Goal: Ask a question: Seek information or help from site administrators or community

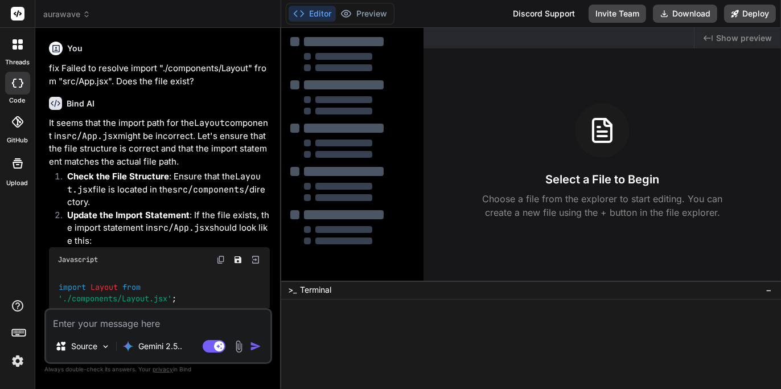
type textarea "x"
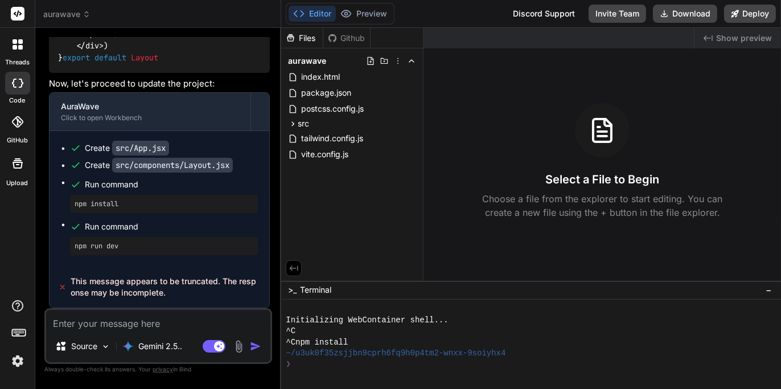
scroll to position [5776, 0]
click at [222, 327] on textarea at bounding box center [158, 320] width 224 height 20
type textarea "f"
type textarea "x"
type textarea "fi"
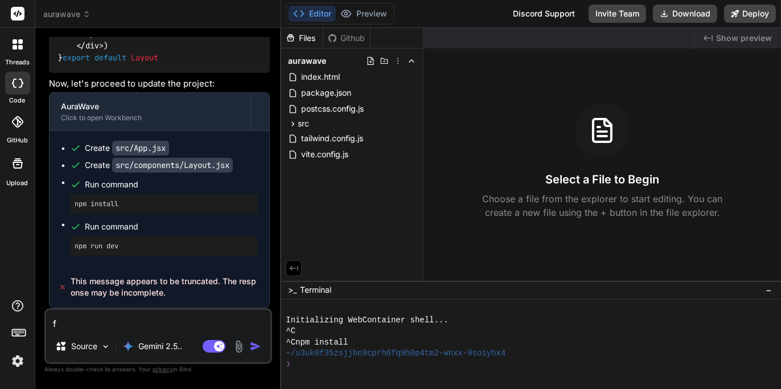
type textarea "x"
type textarea "fix"
type textarea "x"
type textarea "fix"
type textarea "x"
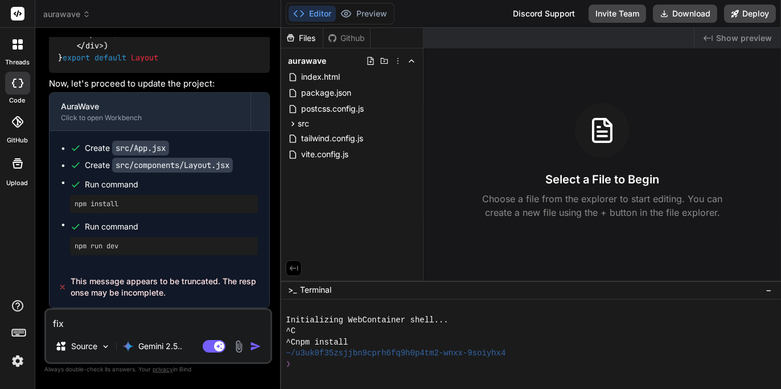
type textarea "fix p"
type textarea "x"
type textarea "fix pl"
type textarea "x"
type textarea "fix ple"
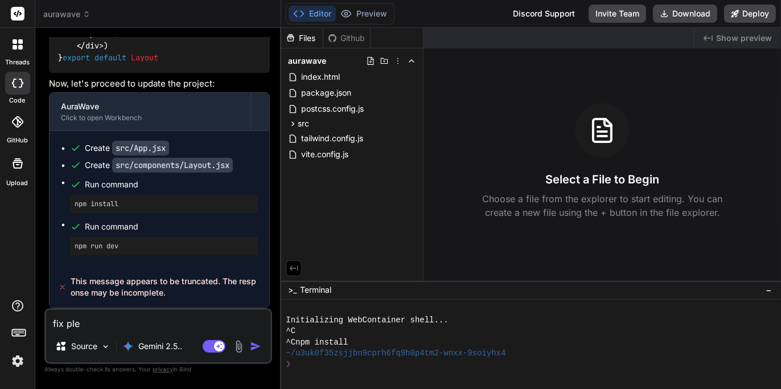
type textarea "x"
type textarea "fix plea"
type textarea "x"
type textarea "fix pleas"
type textarea "x"
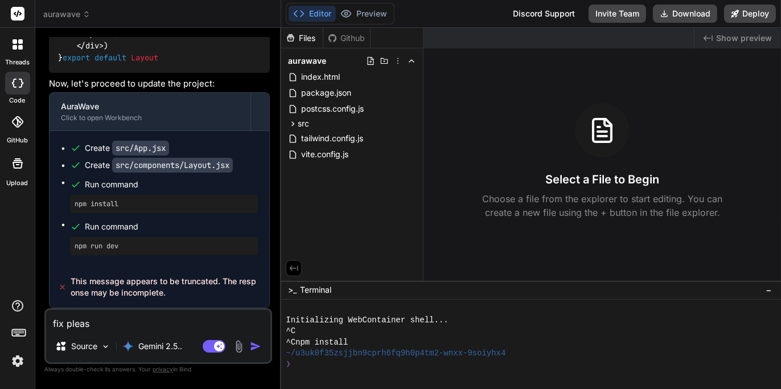
type textarea "fix please"
type textarea "x"
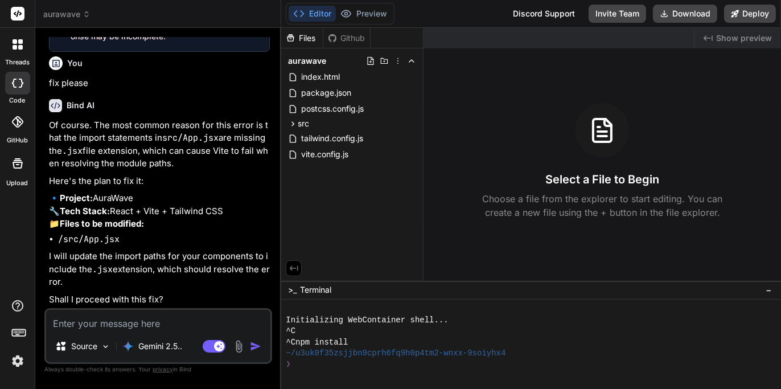
scroll to position [6032, 0]
click at [179, 324] on textarea at bounding box center [158, 320] width 224 height 20
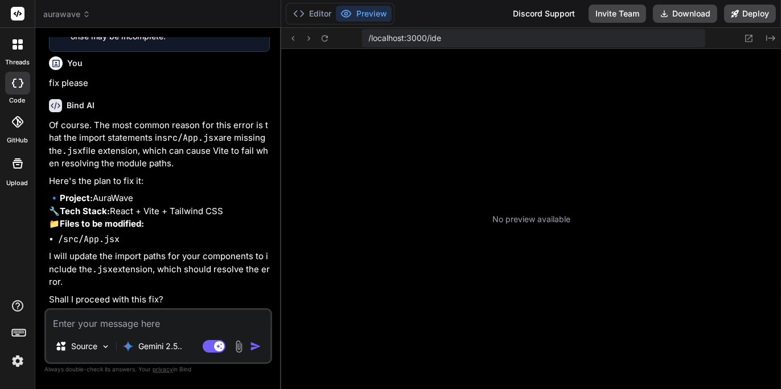
type textarea "x"
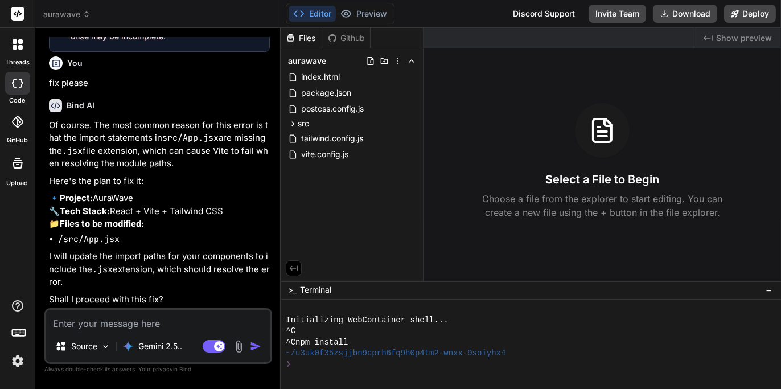
type textarea "y"
type textarea "x"
type textarea "ye"
type textarea "x"
type textarea "yes"
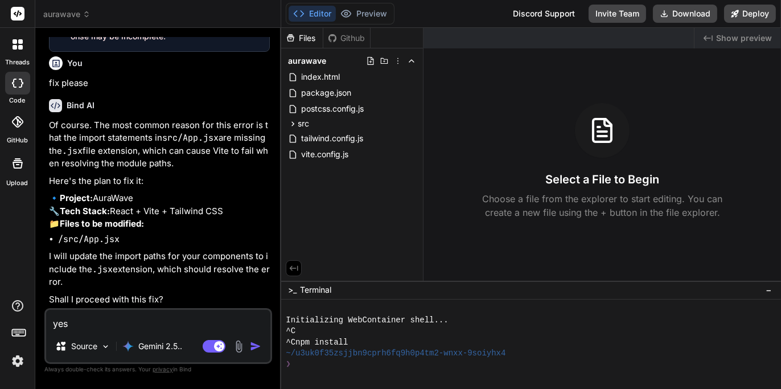
type textarea "x"
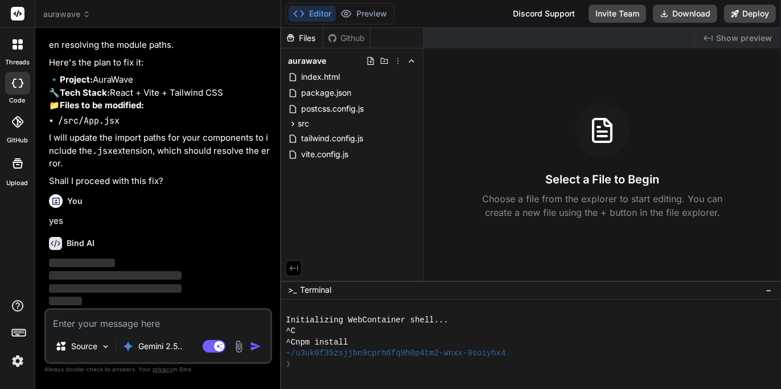
scroll to position [6150, 0]
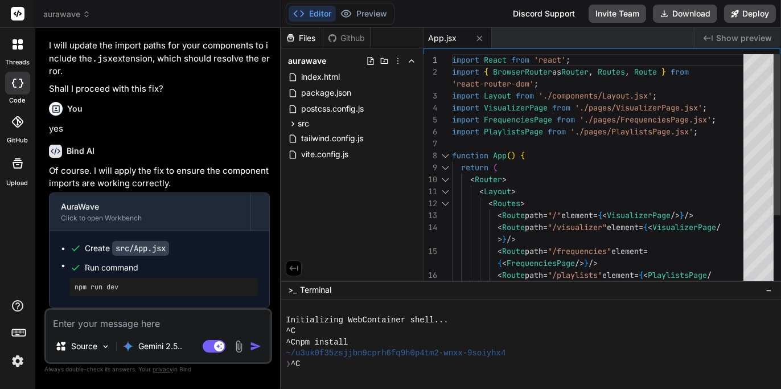
type textarea "x"
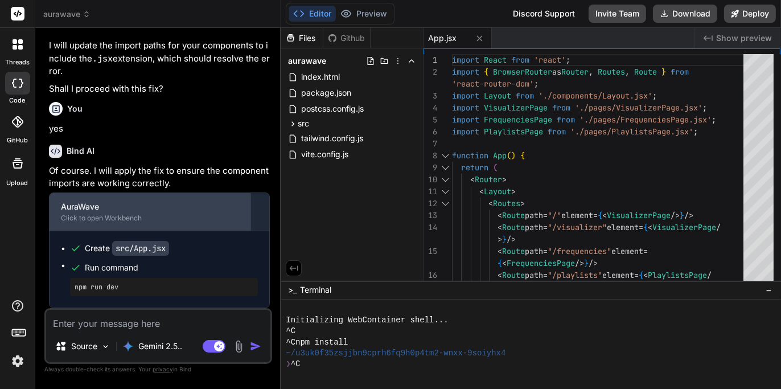
scroll to position [6241, 0]
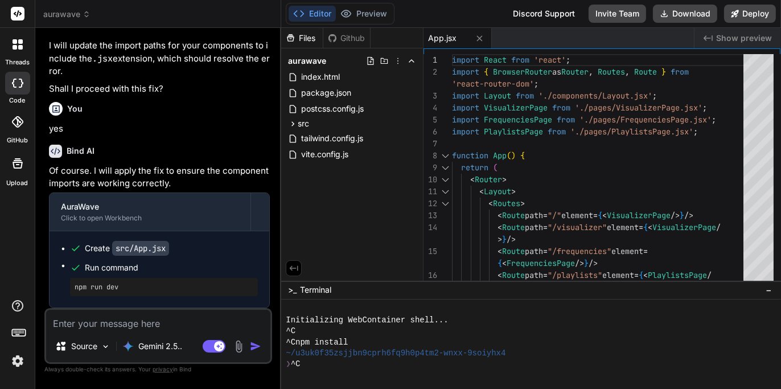
click at [518, 348] on div "Initializing WebContainer shell... ^C ^Cnpm install ~/u3uk0f35zsjjbn9cprh6fq9h0…" at bounding box center [525, 342] width 478 height 77
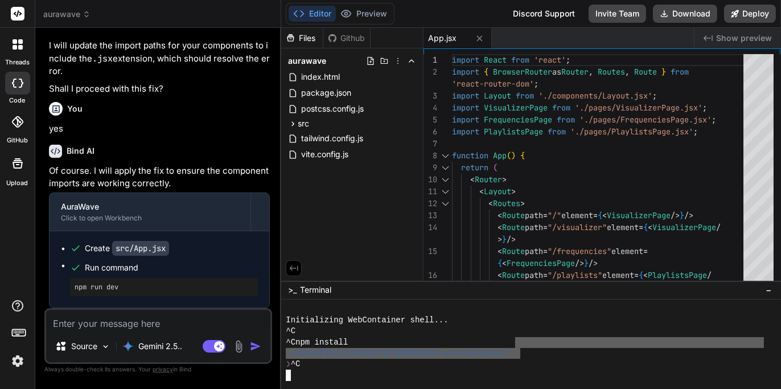
click at [419, 369] on div at bounding box center [525, 374] width 478 height 11
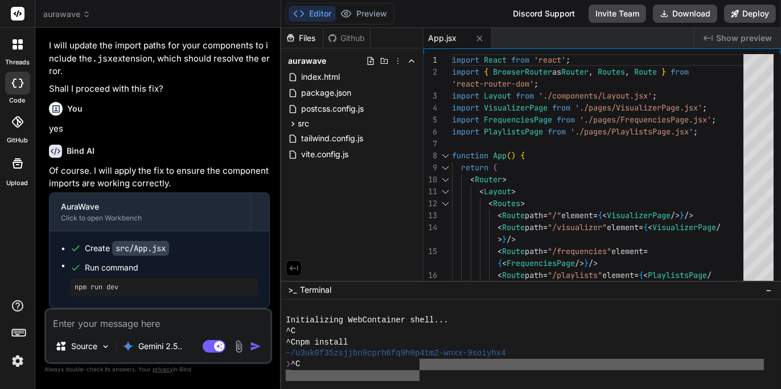
click at [291, 286] on span ">_" at bounding box center [292, 289] width 9 height 11
click at [294, 270] on icon at bounding box center [294, 268] width 10 height 10
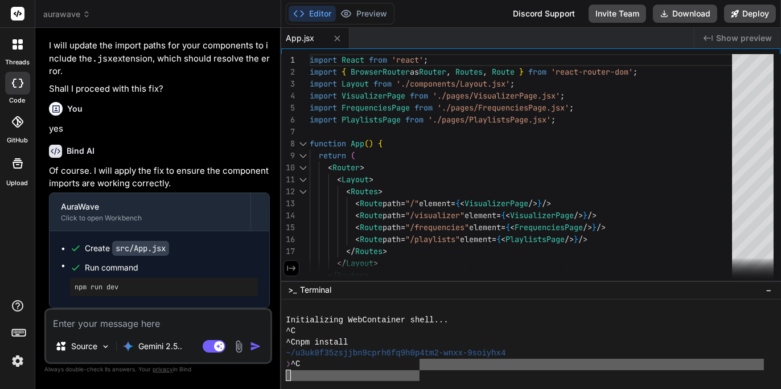
click at [295, 270] on icon at bounding box center [291, 268] width 10 height 10
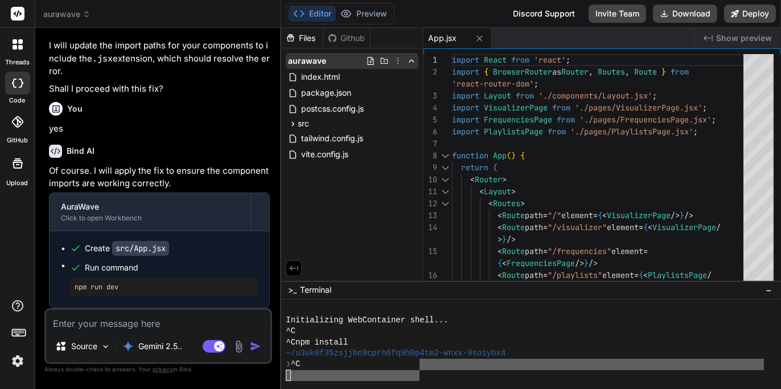
click at [400, 61] on icon at bounding box center [397, 60] width 9 height 9
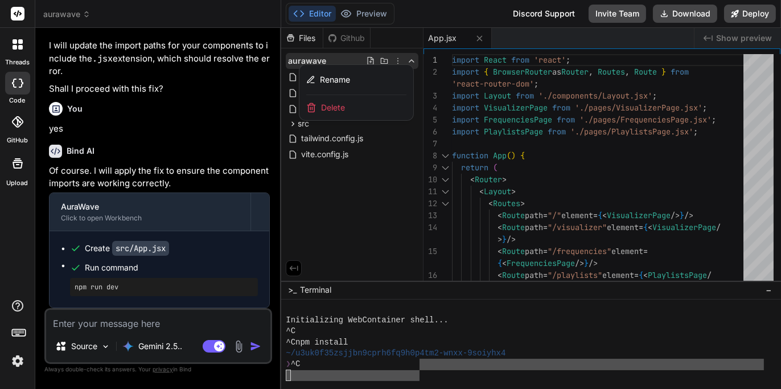
click at [385, 198] on div at bounding box center [531, 208] width 500 height 361
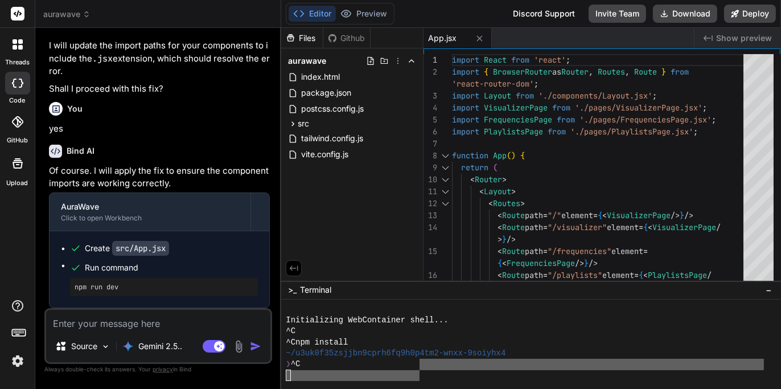
click at [351, 42] on div "Github" at bounding box center [346, 37] width 47 height 11
click at [216, 273] on span "Run command" at bounding box center [171, 267] width 173 height 11
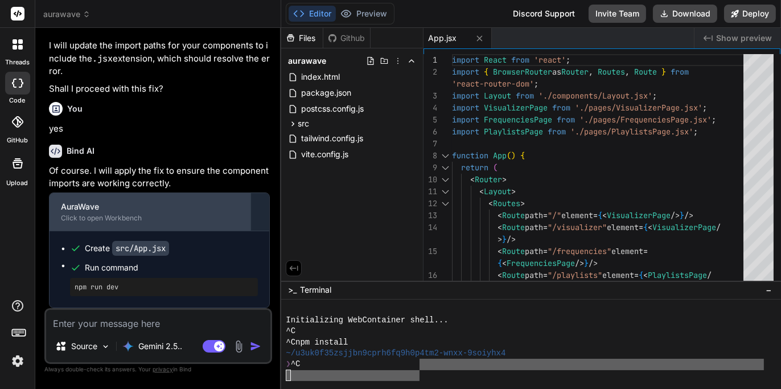
click at [229, 223] on div "Click to open Workbench" at bounding box center [150, 217] width 178 height 9
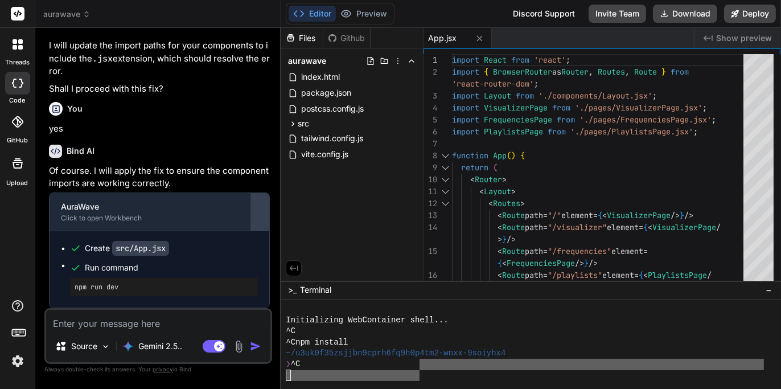
click at [262, 217] on div at bounding box center [260, 212] width 18 height 18
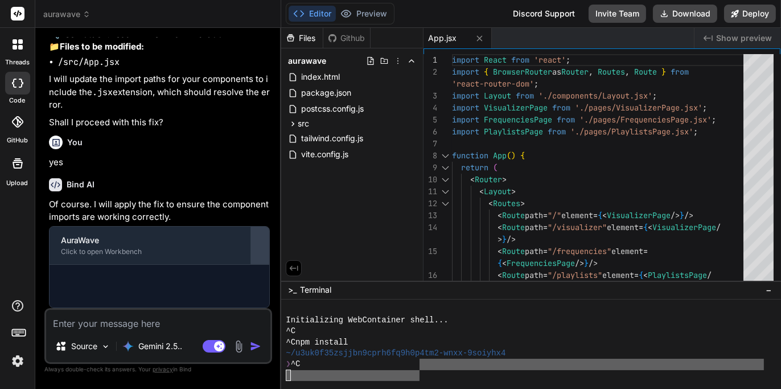
scroll to position [6165, 0]
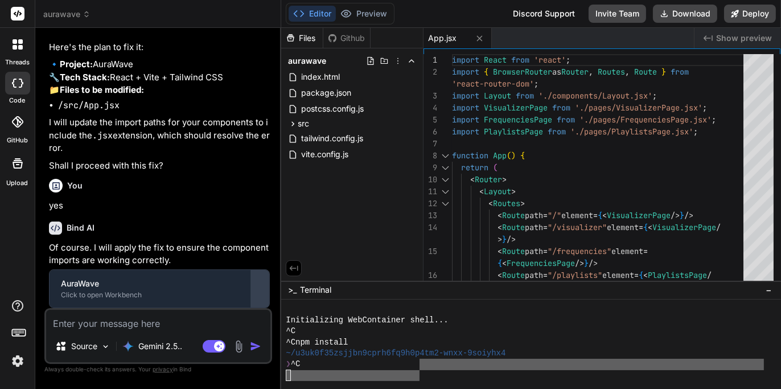
click at [259, 286] on div at bounding box center [260, 288] width 18 height 18
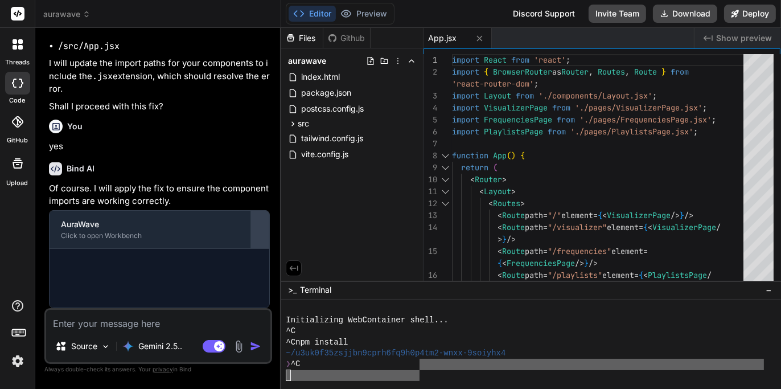
scroll to position [6241, 0]
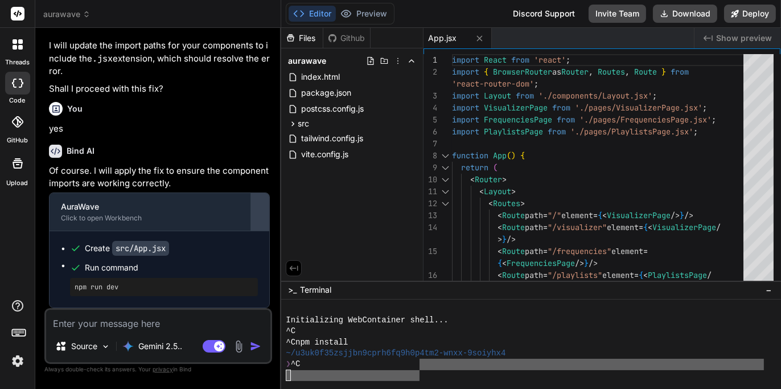
click at [258, 211] on div at bounding box center [260, 212] width 18 height 18
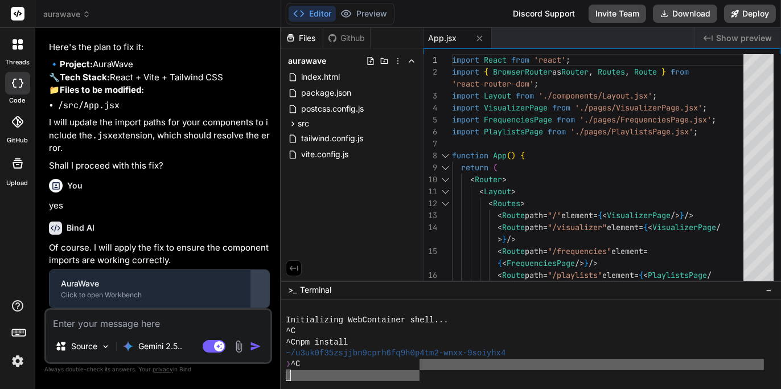
scroll to position [6165, 0]
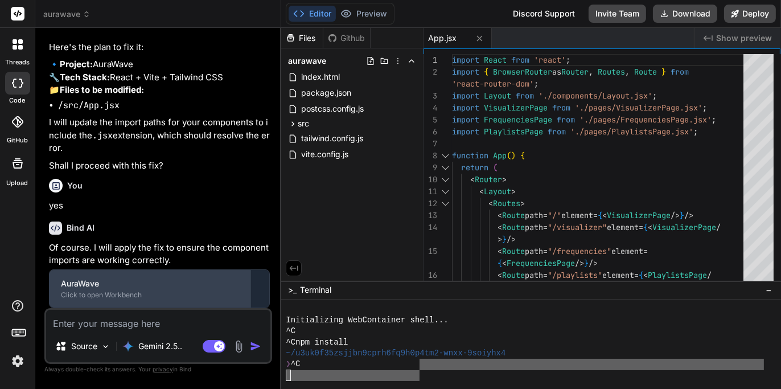
click at [245, 279] on div "AuraWave Click to open Workbench" at bounding box center [150, 289] width 201 height 38
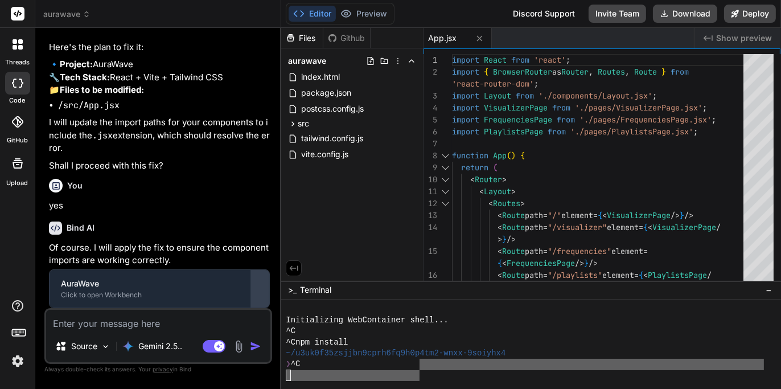
click at [257, 284] on div at bounding box center [260, 288] width 18 height 18
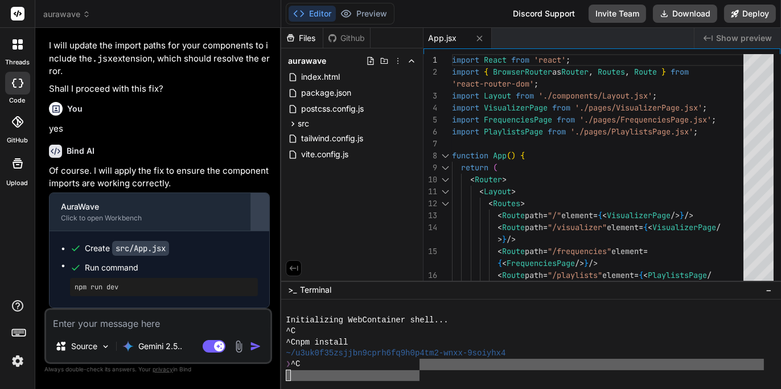
click at [263, 221] on div at bounding box center [260, 212] width 18 height 18
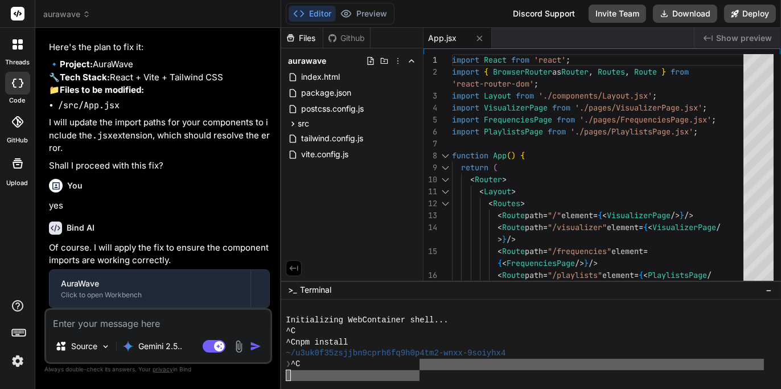
drag, startPoint x: 263, startPoint y: 286, endPoint x: 258, endPoint y: 262, distance: 24.4
click at [263, 284] on div at bounding box center [260, 288] width 18 height 18
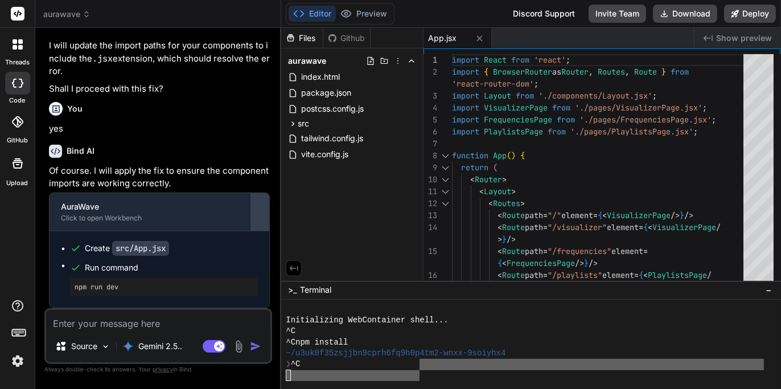
scroll to position [6241, 0]
click at [484, 39] on icon at bounding box center [480, 39] width 10 height 10
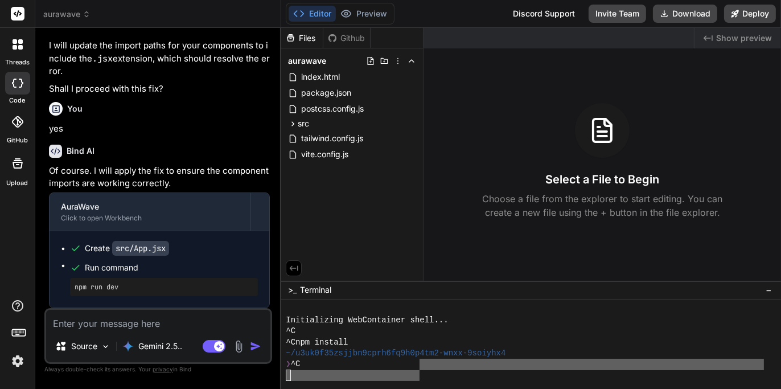
click at [308, 37] on div "Files" at bounding box center [302, 37] width 42 height 11
click at [313, 14] on button "Editor" at bounding box center [312, 14] width 47 height 16
click at [204, 322] on textarea at bounding box center [158, 320] width 224 height 20
type textarea "w"
type textarea "x"
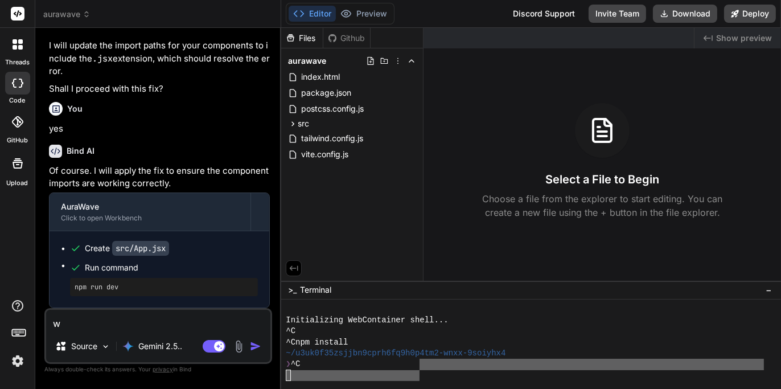
type textarea "wh"
type textarea "x"
type textarea "why"
type textarea "x"
type textarea "why"
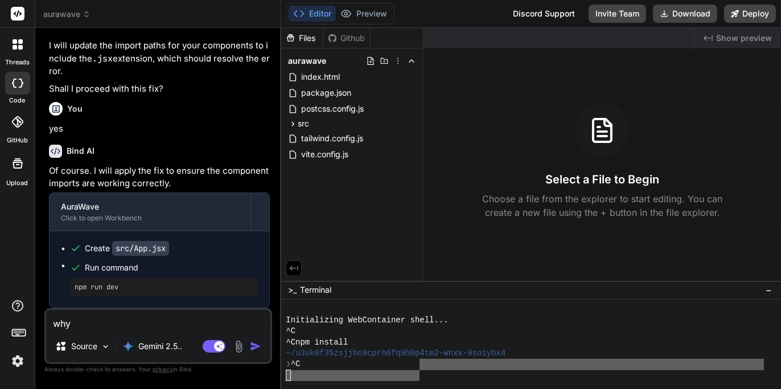
type textarea "x"
type textarea "why c"
type textarea "x"
type textarea "why ca"
type textarea "x"
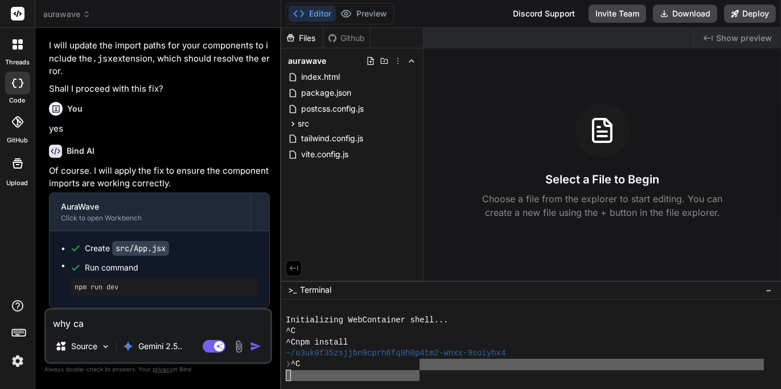
type textarea "why can"
type textarea "x"
type textarea "why can'"
type textarea "x"
type textarea "why can't"
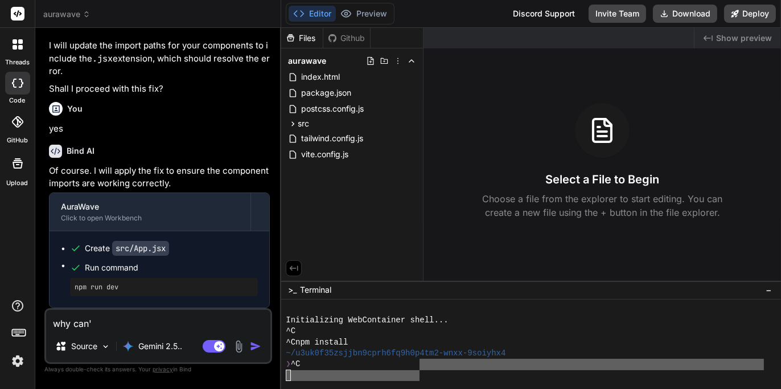
type textarea "x"
type textarea "why can't"
type textarea "x"
type textarea "why can't I"
type textarea "x"
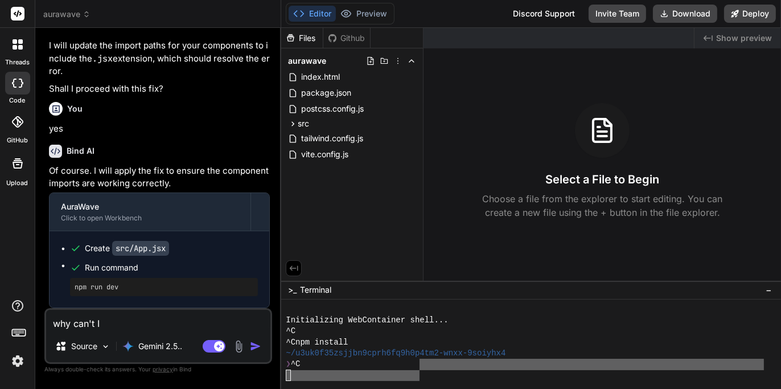
type textarea "why can't I"
type textarea "x"
type textarea "why can't I p"
type textarea "x"
type textarea "why can't I pr"
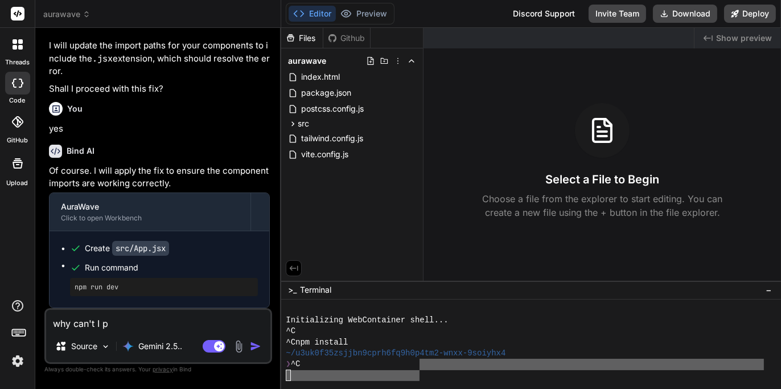
type textarea "x"
type textarea "why can't I pre"
type textarea "x"
type textarea "why can't I prev"
type textarea "x"
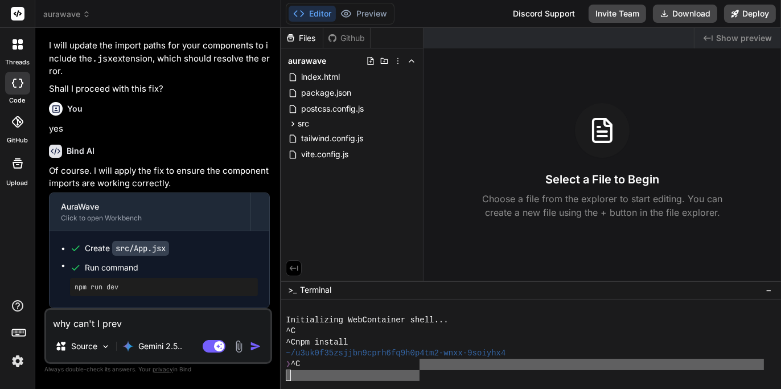
type textarea "why can't I previ"
type textarea "x"
type textarea "why can't I previe"
type textarea "x"
type textarea "why can't I preview"
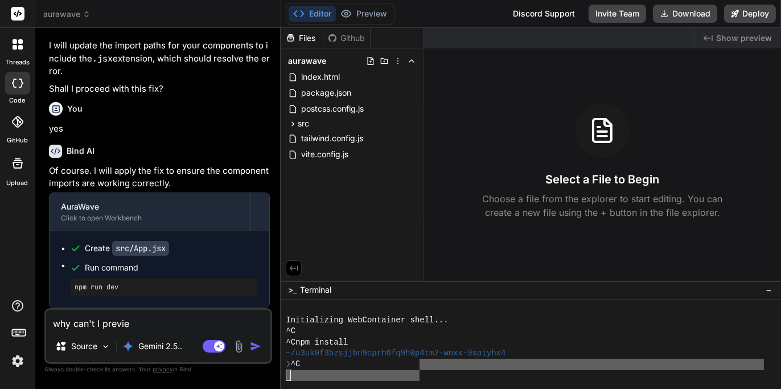
type textarea "x"
type textarea "why can't I preview"
type textarea "x"
type textarea "why can't I preview i"
type textarea "x"
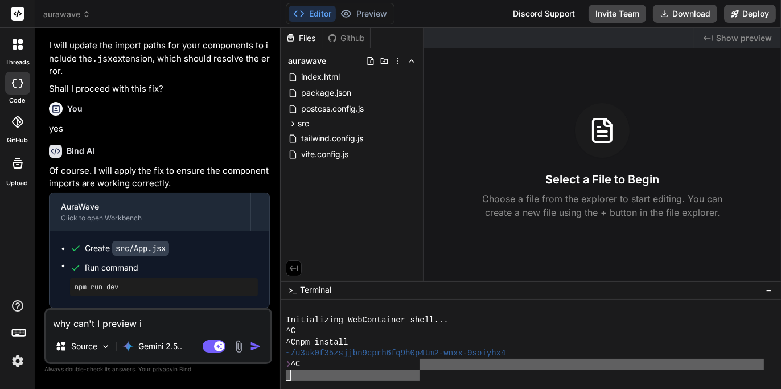
type textarea "why can't I preview it"
type textarea "x"
type textarea "why can't I preview it?"
type textarea "x"
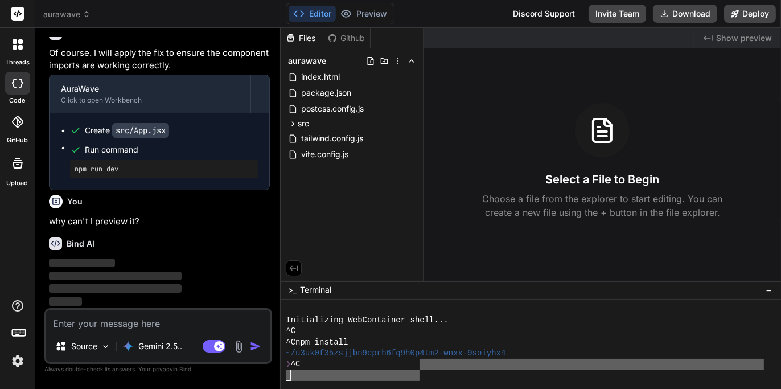
scroll to position [6360, 0]
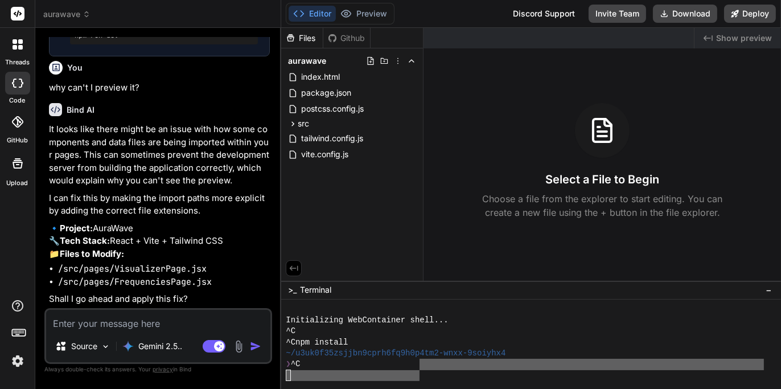
type textarea "x"
drag, startPoint x: 182, startPoint y: 320, endPoint x: 190, endPoint y: 320, distance: 7.4
click at [189, 320] on textarea at bounding box center [158, 320] width 224 height 20
type textarea "y"
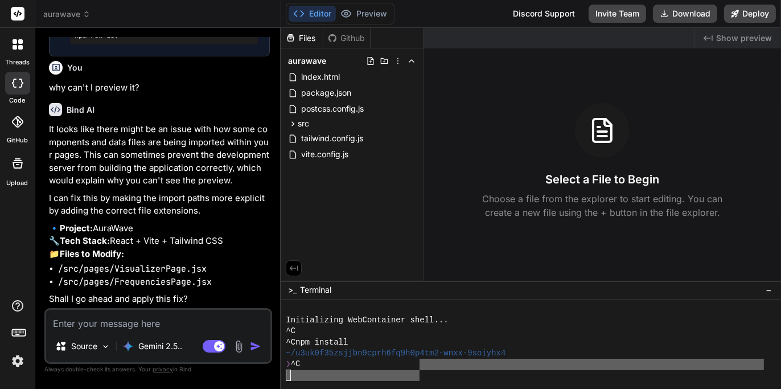
type textarea "x"
type textarea "ye"
type textarea "x"
type textarea "yes"
type textarea "x"
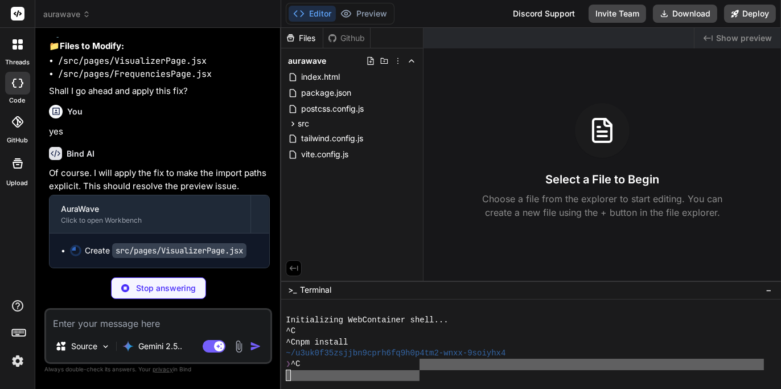
scroll to position [6701, 0]
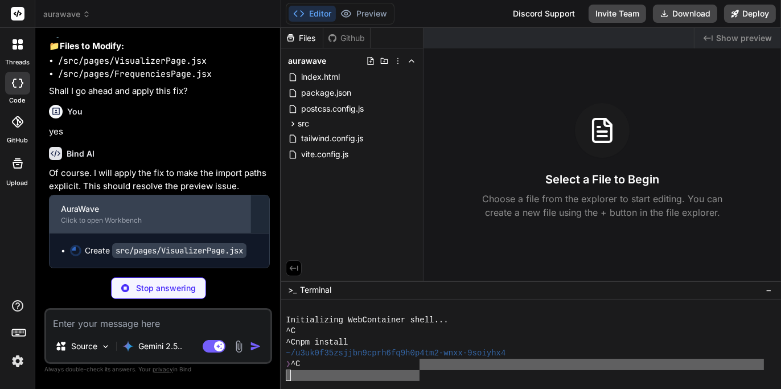
click at [242, 213] on div "AuraWave Click to open Workbench" at bounding box center [150, 214] width 201 height 38
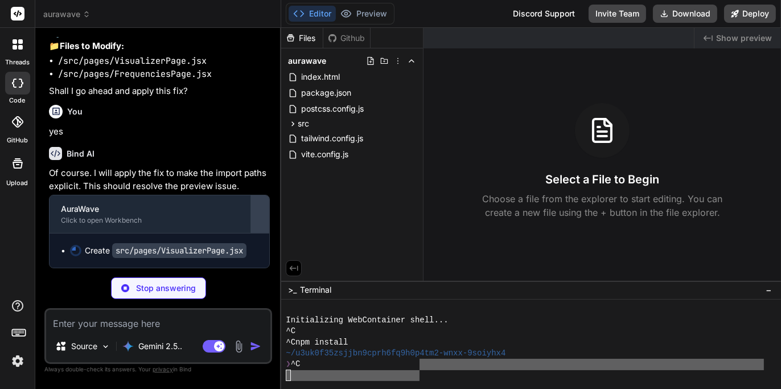
click at [260, 215] on div at bounding box center [260, 214] width 18 height 18
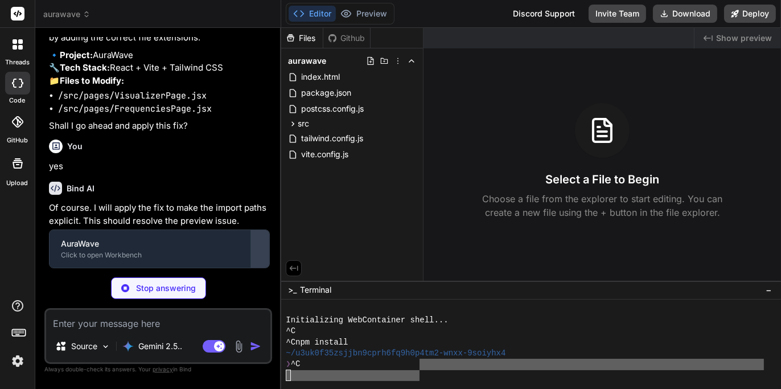
scroll to position [6666, 0]
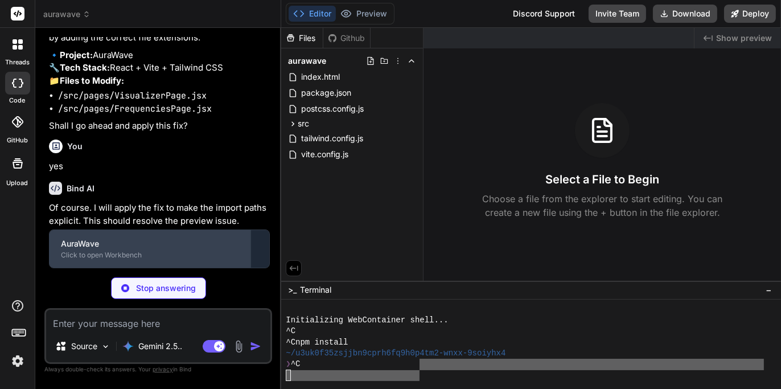
click at [231, 244] on div "AuraWave" at bounding box center [150, 243] width 178 height 11
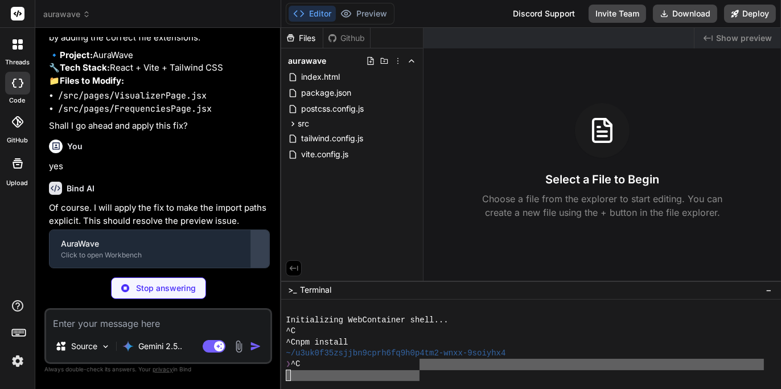
click at [266, 241] on div at bounding box center [260, 249] width 18 height 18
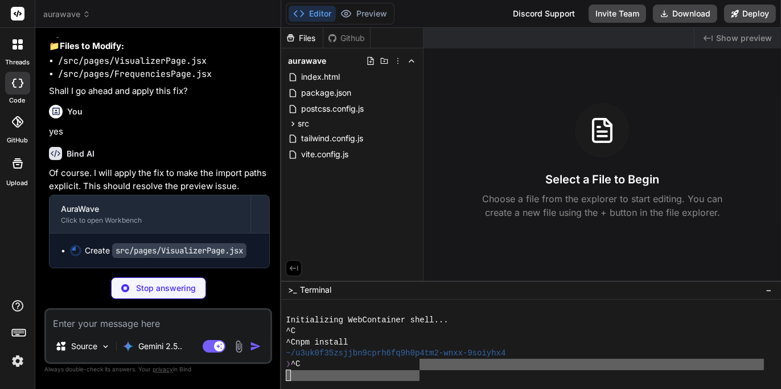
scroll to position [6701, 0]
click at [261, 205] on div at bounding box center [260, 214] width 18 height 18
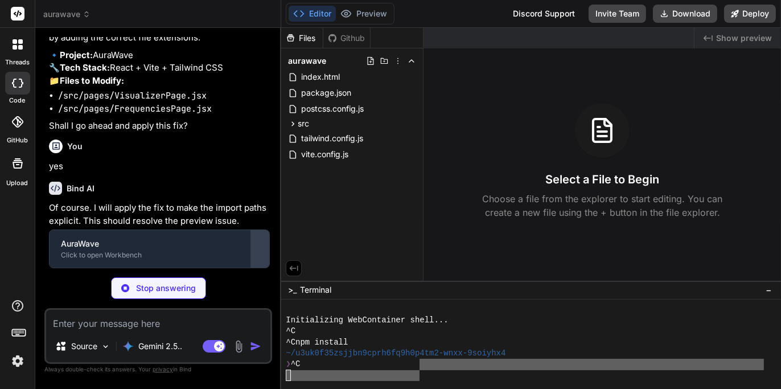
click at [261, 239] on button at bounding box center [260, 249] width 18 height 38
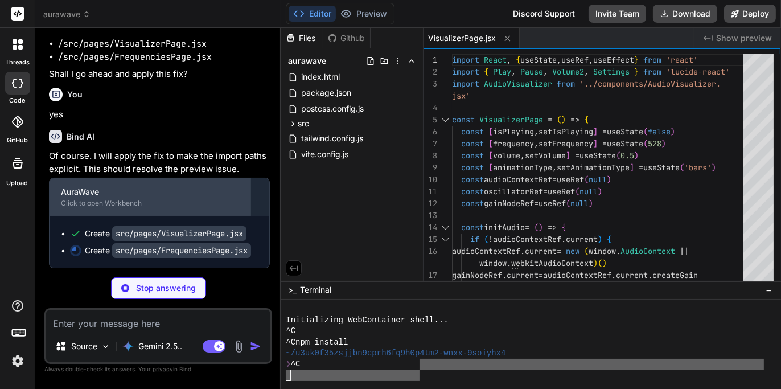
scroll to position [6718, 0]
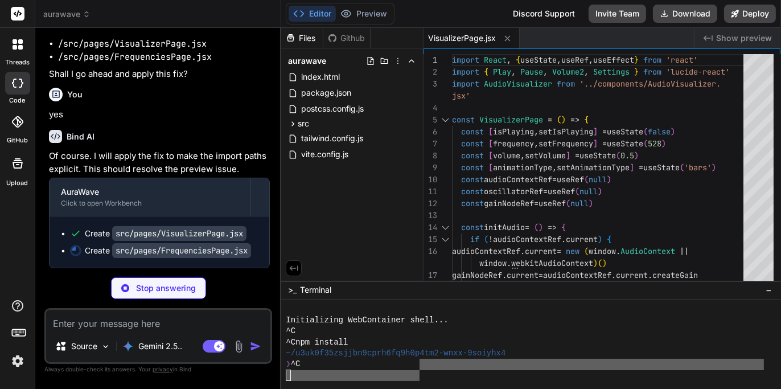
type textarea "x"
type textarea "</button> </div> )} </div> ) } export default FrequenciesPage"
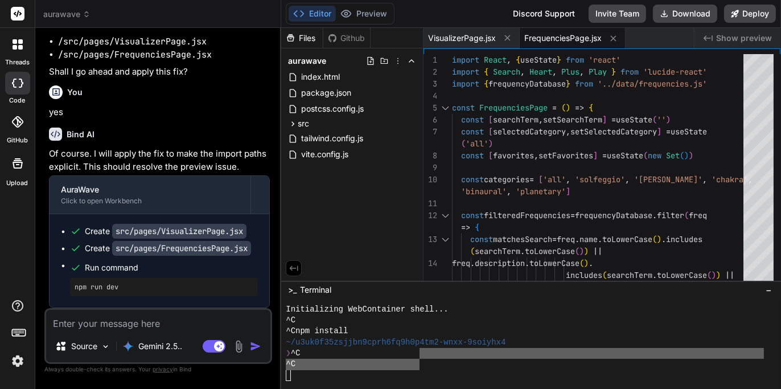
type textarea "x"
click at [14, 359] on img at bounding box center [17, 360] width 19 height 19
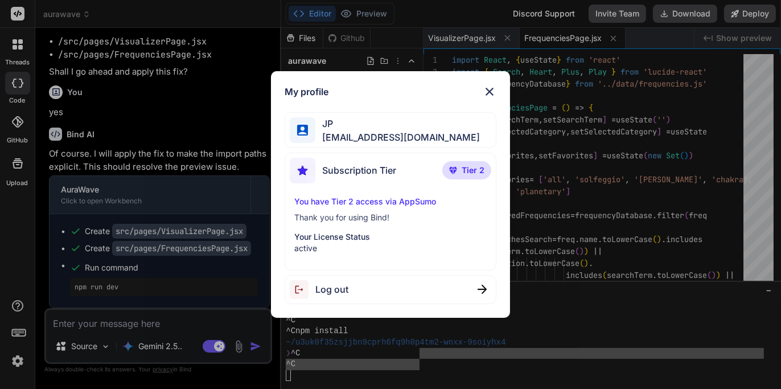
click at [492, 89] on img at bounding box center [490, 92] width 14 height 14
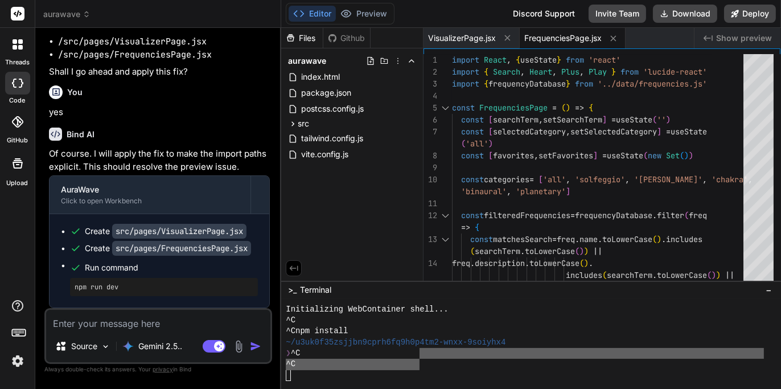
click at [179, 322] on textarea at bounding box center [158, 320] width 224 height 20
click at [185, 327] on textarea at bounding box center [158, 320] width 224 height 20
type textarea "s"
type textarea "x"
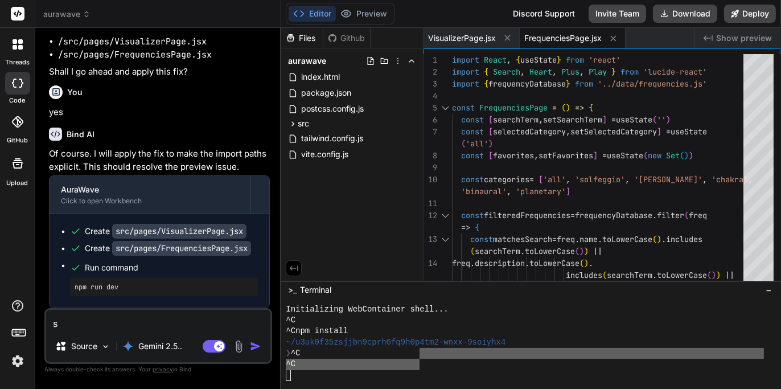
type textarea "st"
type textarea "x"
type textarea "sti"
type textarea "x"
type textarea "stil"
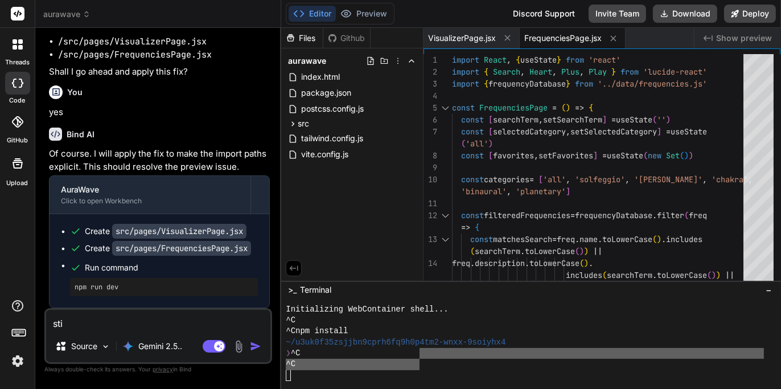
type textarea "x"
type textarea "still"
type textarea "x"
type textarea "still"
type textarea "x"
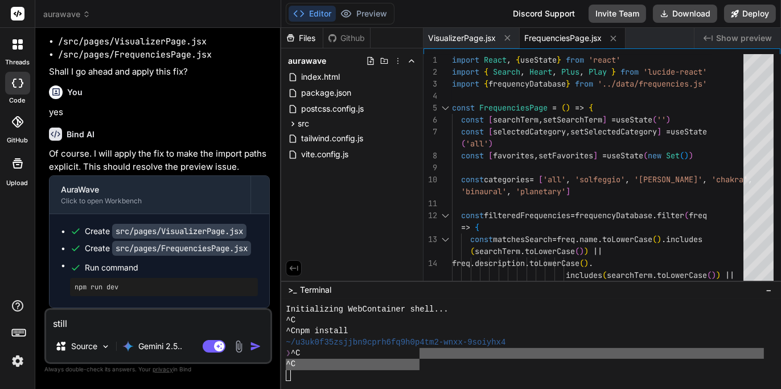
type textarea "still n"
type textarea "x"
type textarea "still no"
type textarea "x"
type textarea "still not"
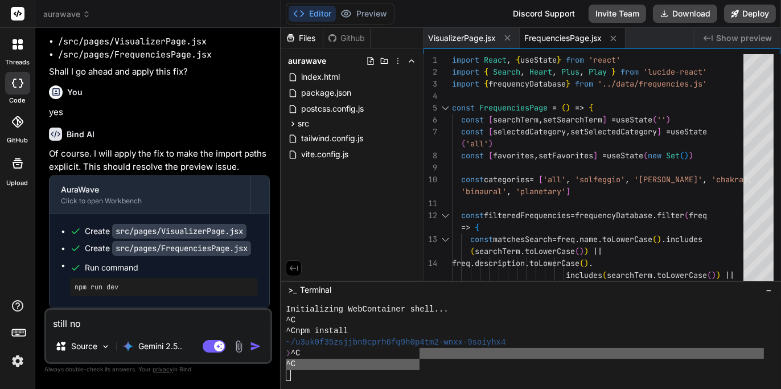
type textarea "x"
type textarea "still not"
type textarea "x"
type textarea "still not a"
type textarea "x"
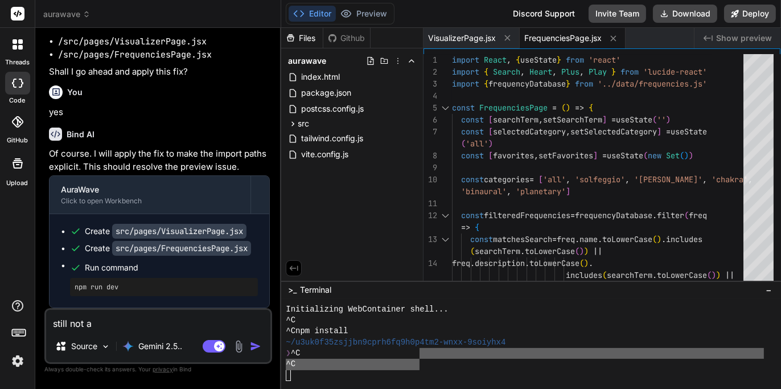
type textarea "still not ab"
type textarea "x"
type textarea "still not ab;"
type textarea "x"
type textarea "still not ab;e"
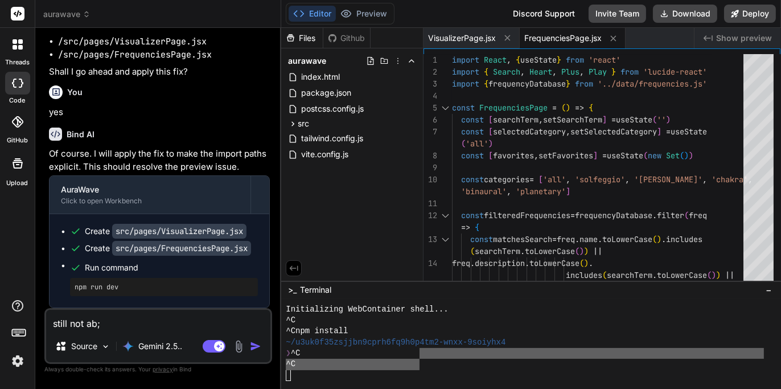
type textarea "x"
type textarea "still not ab;e"
type textarea "x"
type textarea "still not ab;e"
type textarea "x"
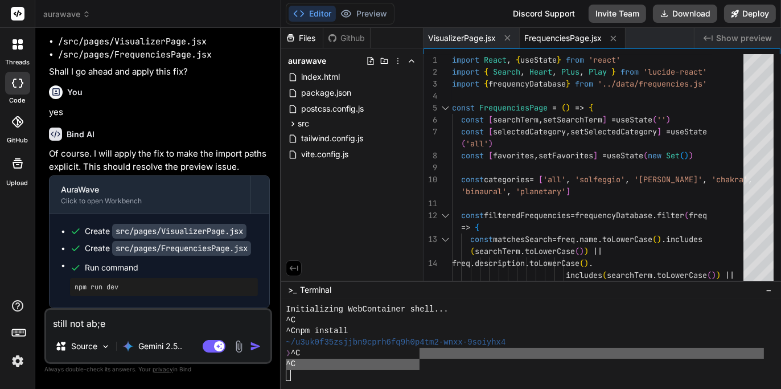
type textarea "still not ab;"
type textarea "x"
type textarea "still not ab"
type textarea "x"
type textarea "still not abl"
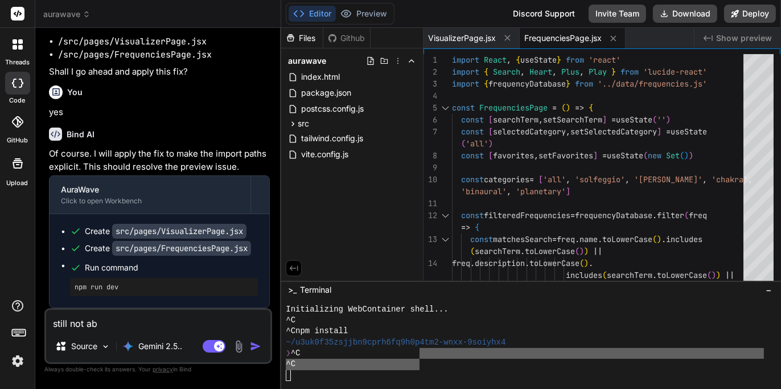
type textarea "x"
type textarea "still not able"
type textarea "x"
type textarea "still not able"
type textarea "x"
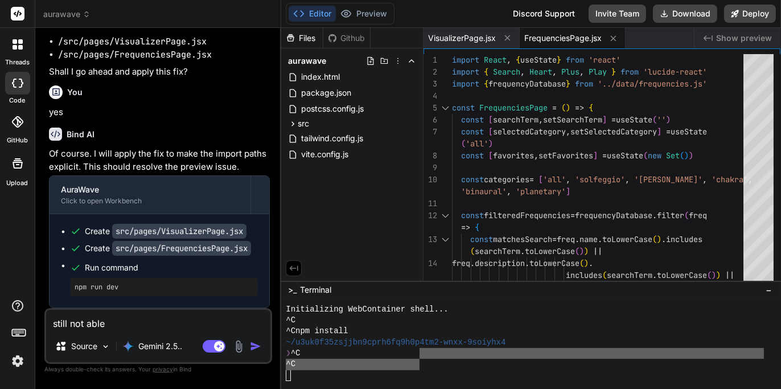
type textarea "still not able t"
type textarea "x"
type textarea "still not able to"
type textarea "x"
type textarea "still not able to"
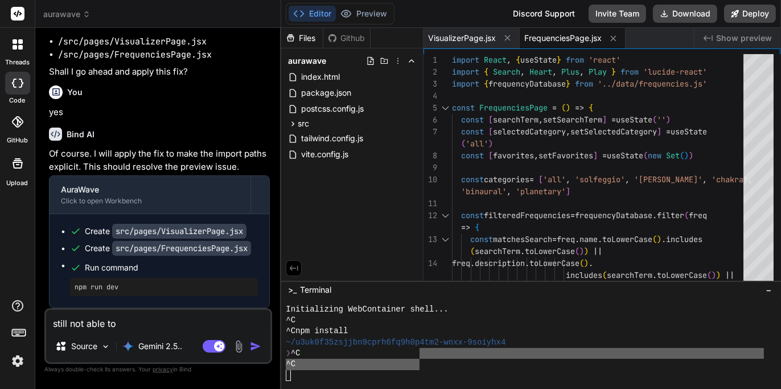
type textarea "x"
type textarea "still not able to p"
type textarea "x"
type textarea "still not able to pr"
type textarea "x"
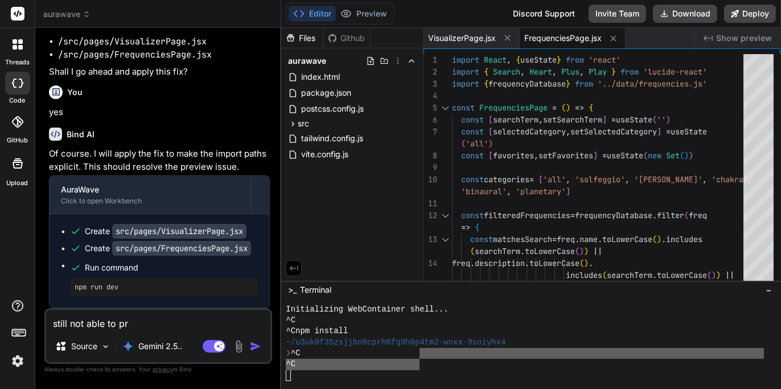
type textarea "still not able to pre"
type textarea "x"
type textarea "still not able to prev"
type textarea "x"
type textarea "still not able to previ"
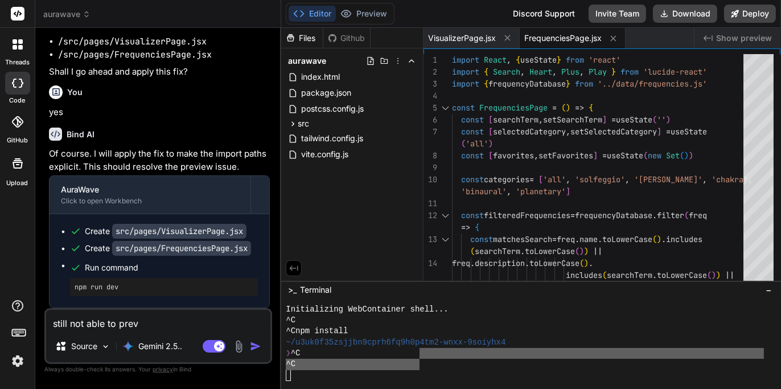
type textarea "x"
type textarea "still not able to previe"
type textarea "x"
type textarea "still not able to preview"
type textarea "x"
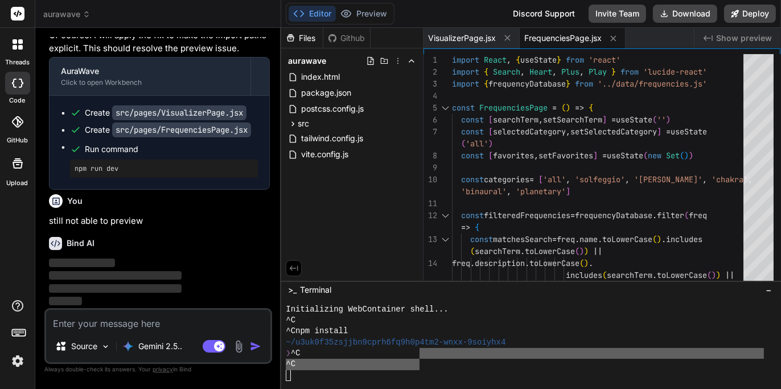
scroll to position [6838, 0]
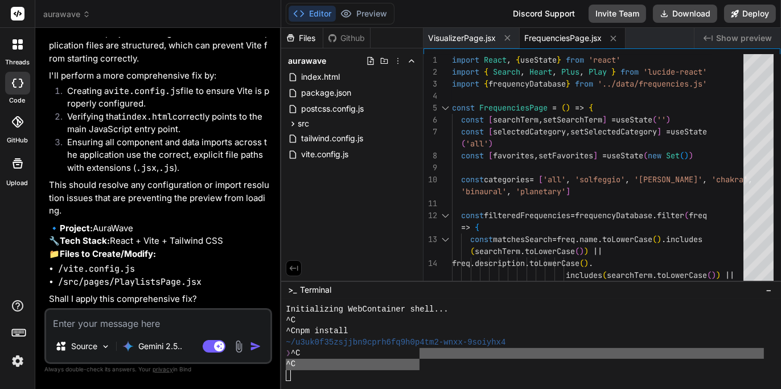
type textarea "x"
click at [171, 322] on textarea at bounding box center [158, 320] width 224 height 20
type textarea "y"
type textarea "x"
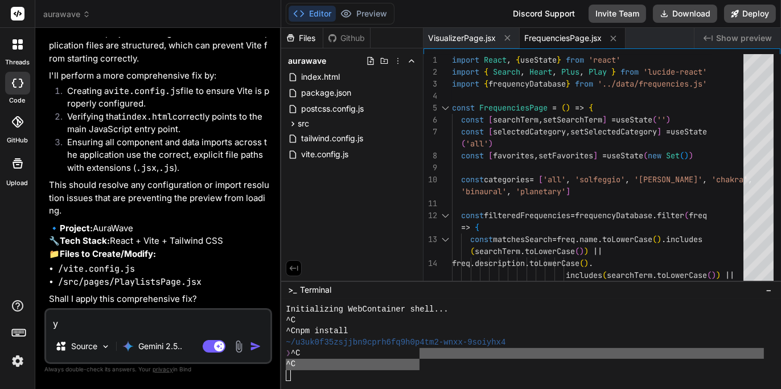
type textarea "ye"
type textarea "x"
type textarea "yes"
type textarea "x"
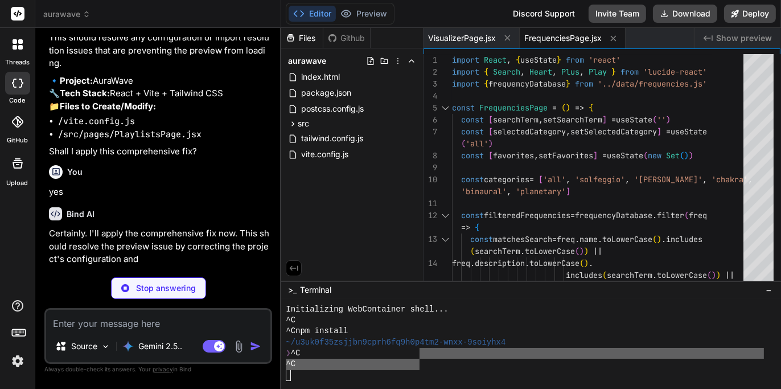
scroll to position [7212, 0]
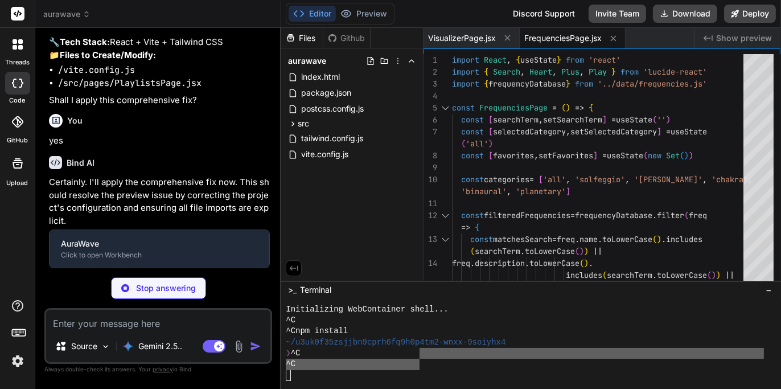
type textarea "x"
type textarea "import { defineConfig } from 'vite' import react from '@vitejs/plugin-react' //…"
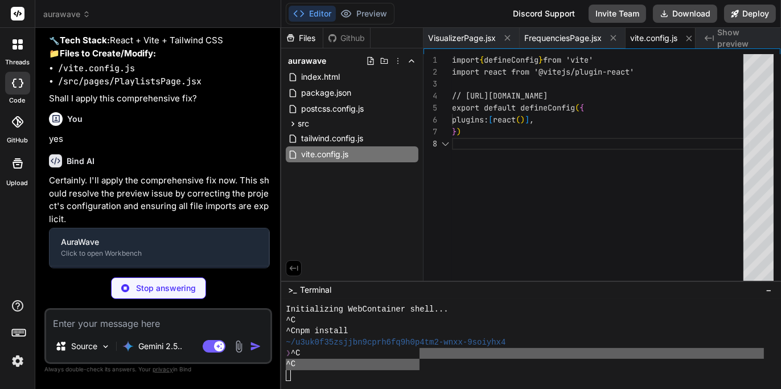
scroll to position [0, 8]
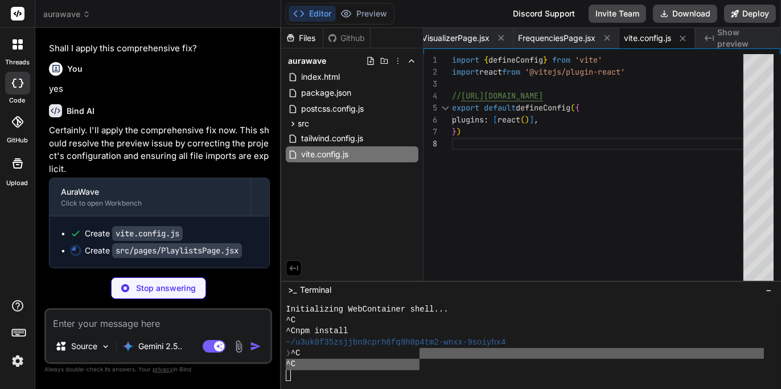
type textarea "x"
type textarea ")} </div> ) } export default PlaylistsPage"
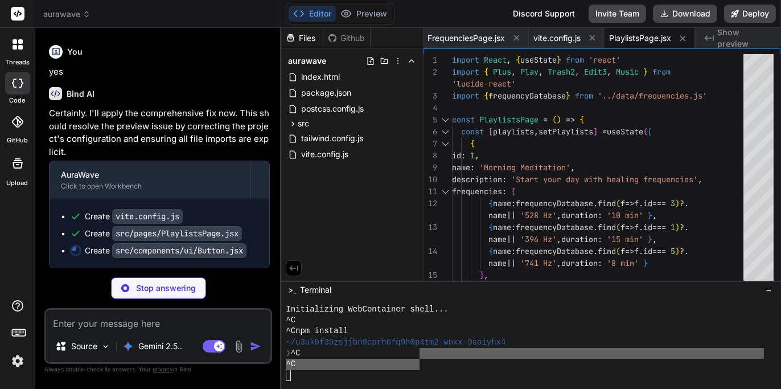
type textarea "x"
type textarea "export { Button }"
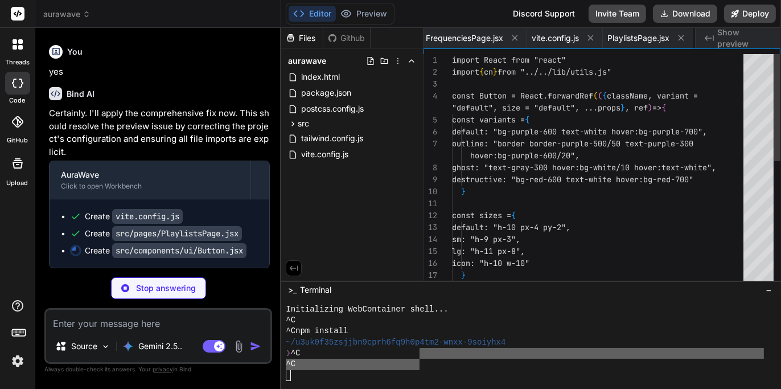
scroll to position [0, 167]
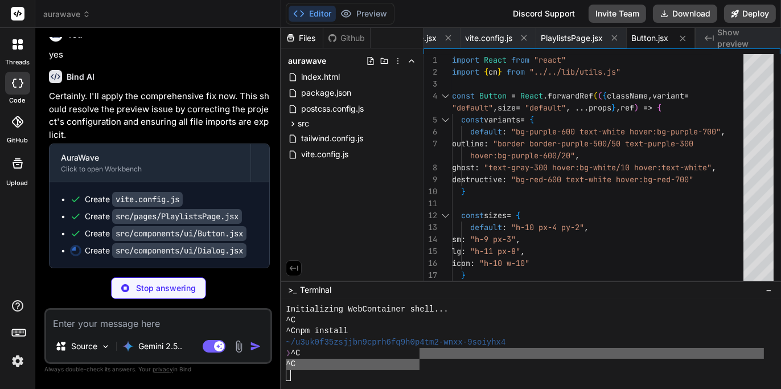
type textarea "x"
type textarea "DialogTrigger, DialogContent, DialogHeader, DialogTitle, DialogDescription, }"
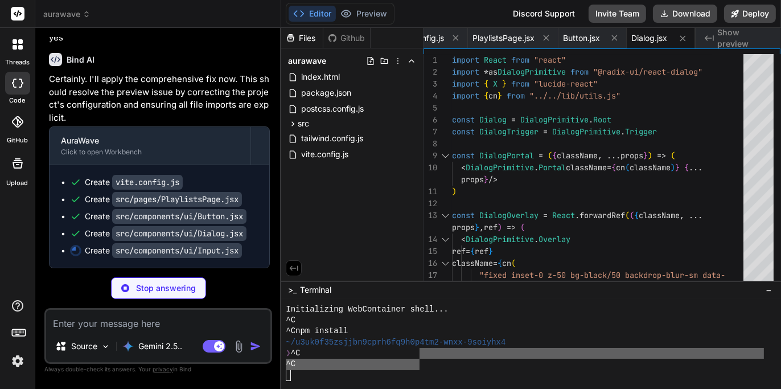
type textarea "x"
type textarea "}) Input.displayName = "Input" export { Input }"
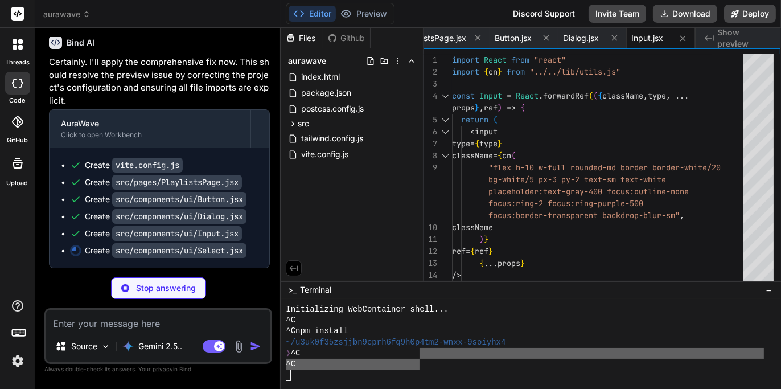
type textarea "x"
type textarea "SelectContent, SelectLabel, SelectItem, SelectSeparator, }"
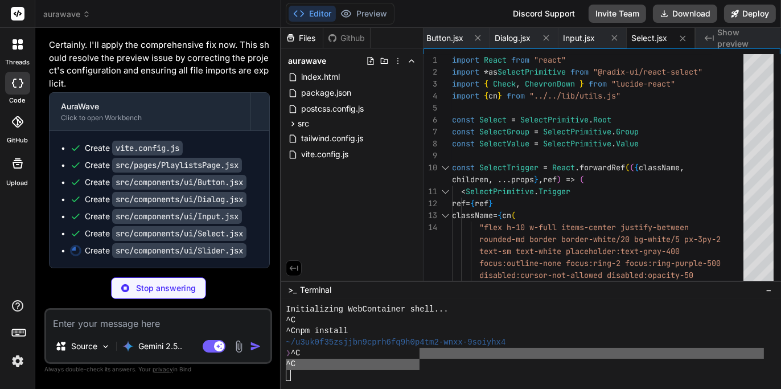
type textarea "x"
type textarea "export { Slider }"
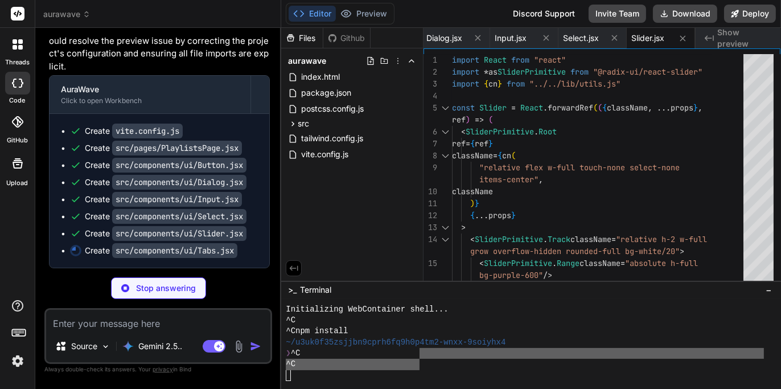
type textarea "x"
type textarea ")) export { Tabs, TabsList, TabsTrigger, TabsContent }"
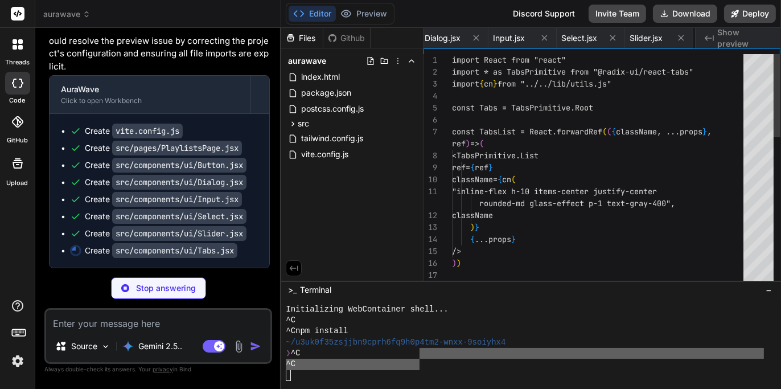
scroll to position [0, 508]
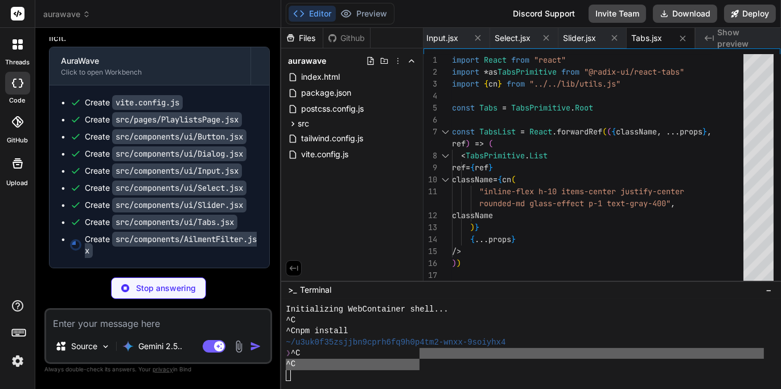
type textarea "x"
type textarea "} export default AilmentFilter"
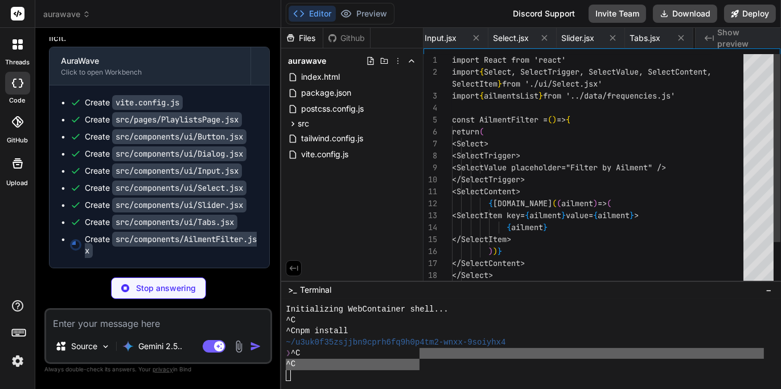
scroll to position [0, 596]
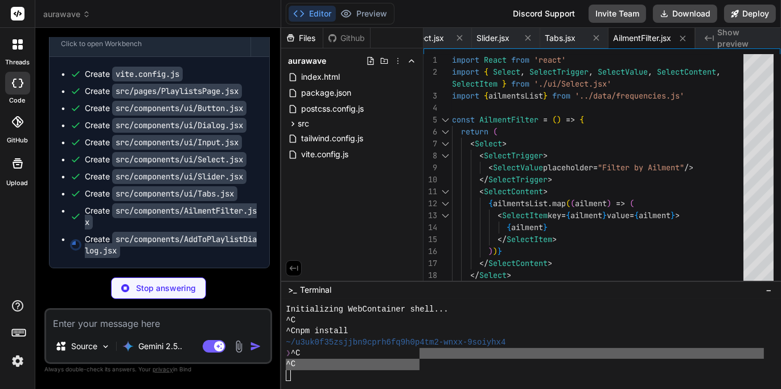
type textarea "x"
type textarea "} export default AddToPlaylistDialog"
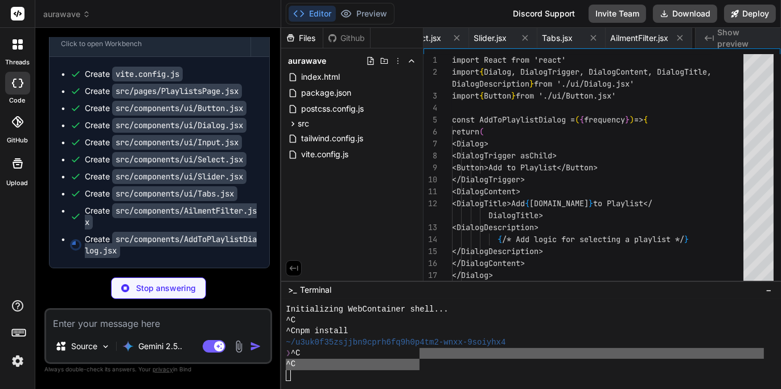
scroll to position [0, 710]
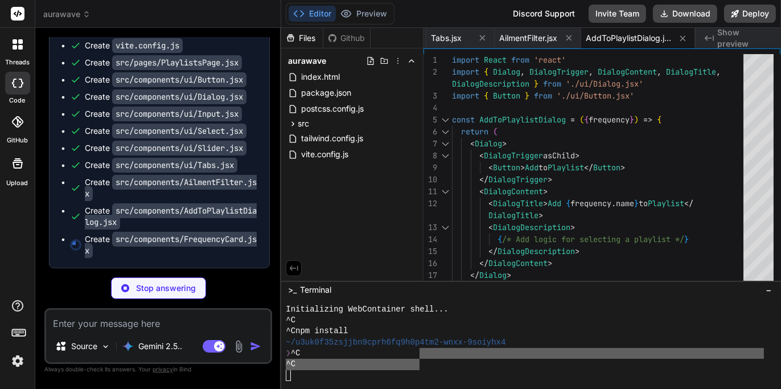
type textarea "x"
type textarea "export default FrequencyCard"
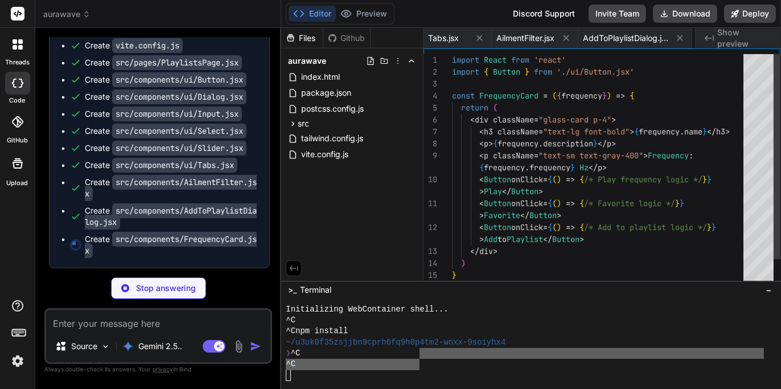
scroll to position [0, 809]
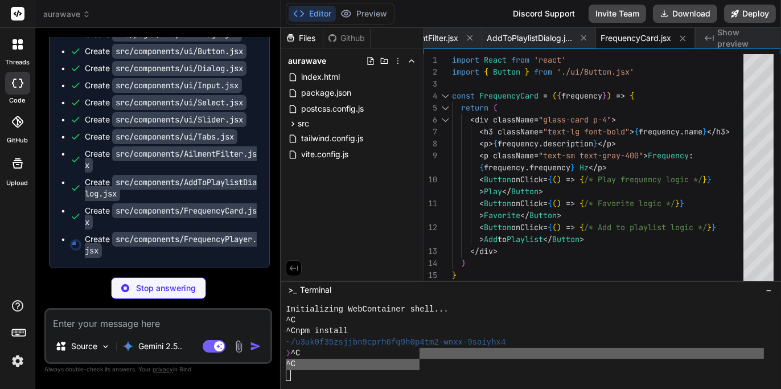
type textarea "x"
type textarea "} export default FrequencyPlayer"
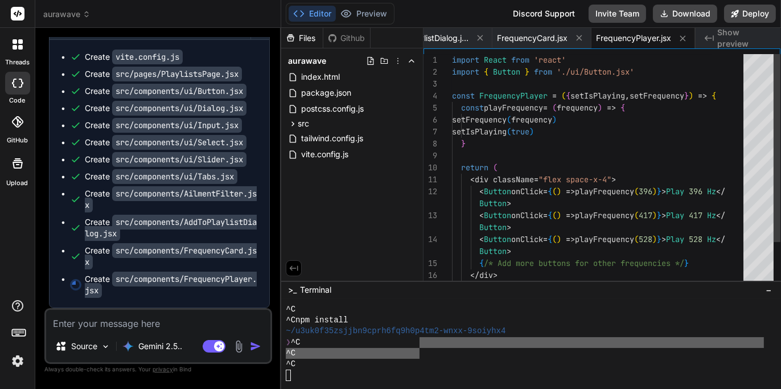
scroll to position [22, 0]
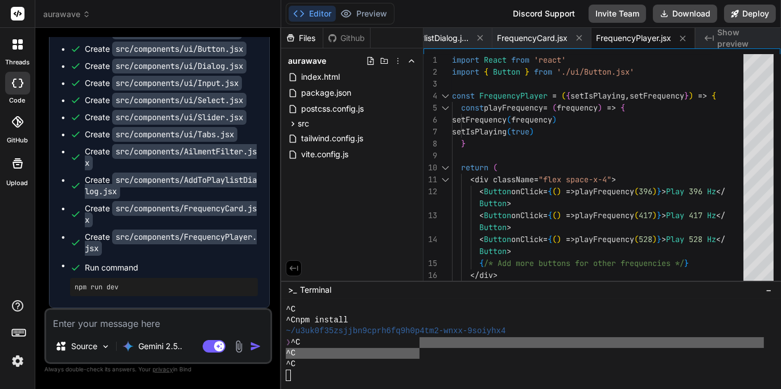
type textarea "x"
click at [191, 326] on textarea at bounding box center [158, 320] width 224 height 20
type textarea "s"
type textarea "x"
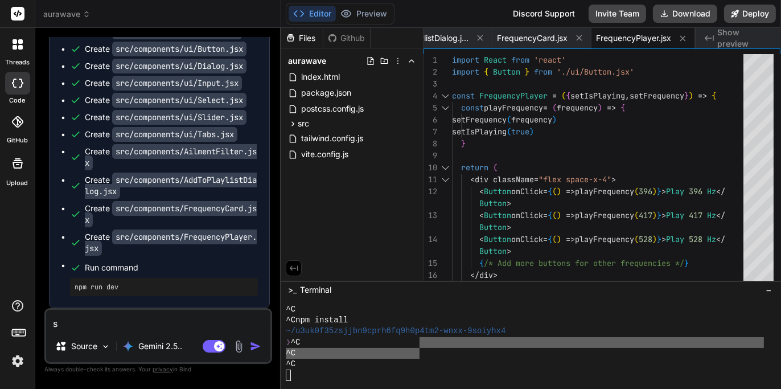
type textarea "sy"
type textarea "x"
type textarea "s"
type textarea "x"
type textarea "st"
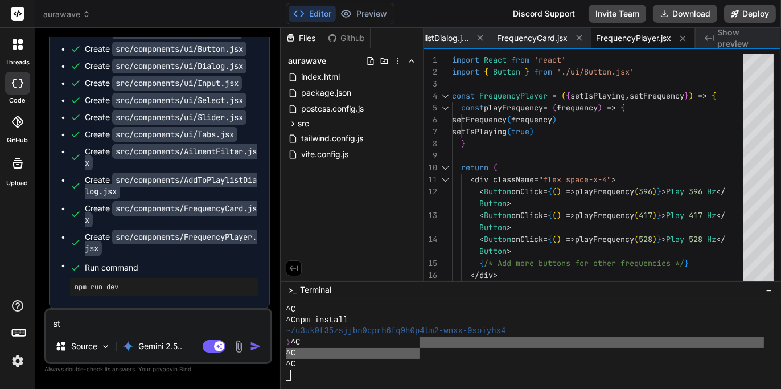
type textarea "x"
type textarea "sti"
type textarea "x"
type textarea "stil"
type textarea "x"
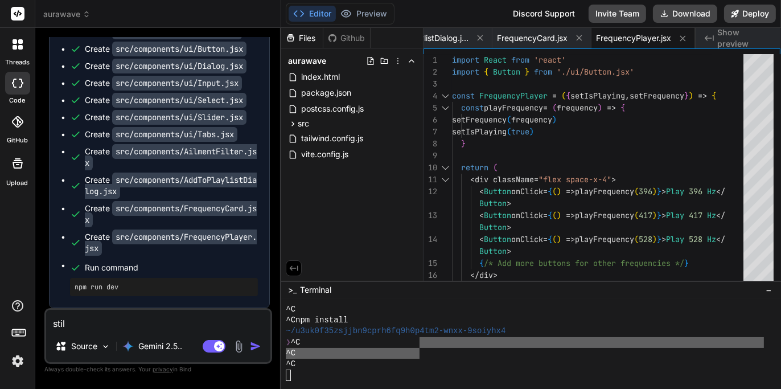
type textarea "still"
type textarea "x"
type textarea "still"
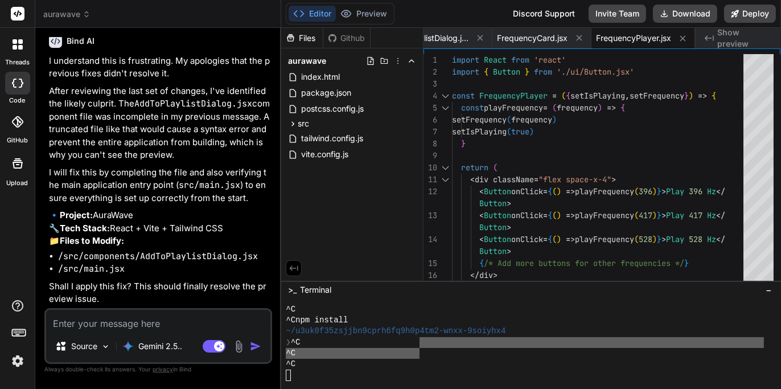
scroll to position [7883, 0]
click at [189, 310] on textarea at bounding box center [158, 320] width 224 height 20
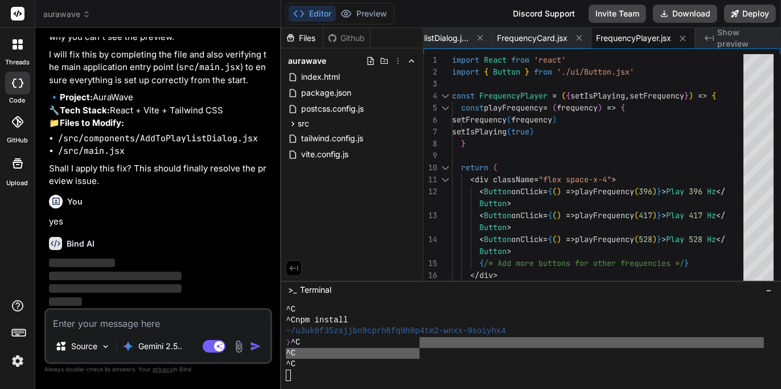
scroll to position [8001, 0]
click at [171, 349] on p "Gemini 2.5.." at bounding box center [160, 345] width 44 height 11
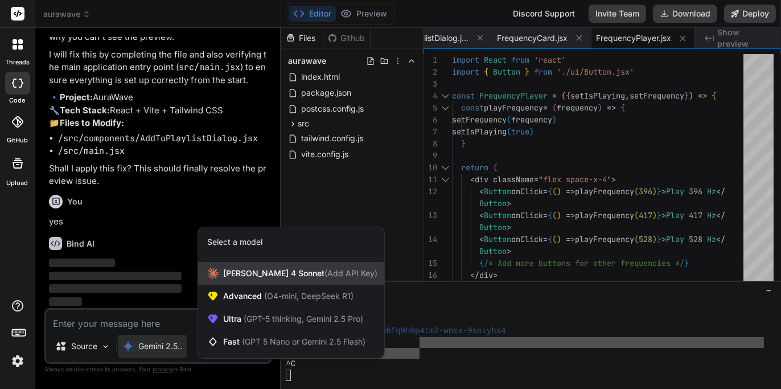
click at [258, 275] on span "[PERSON_NAME] 4 Sonnet (Add API Key)" at bounding box center [300, 272] width 154 height 11
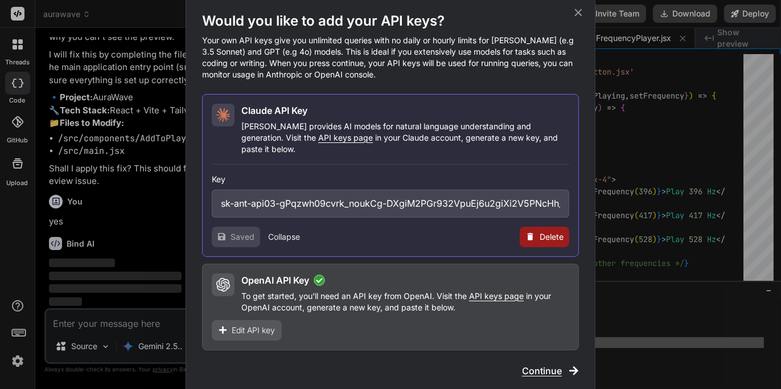
click at [542, 364] on span "Continue" at bounding box center [542, 371] width 40 height 14
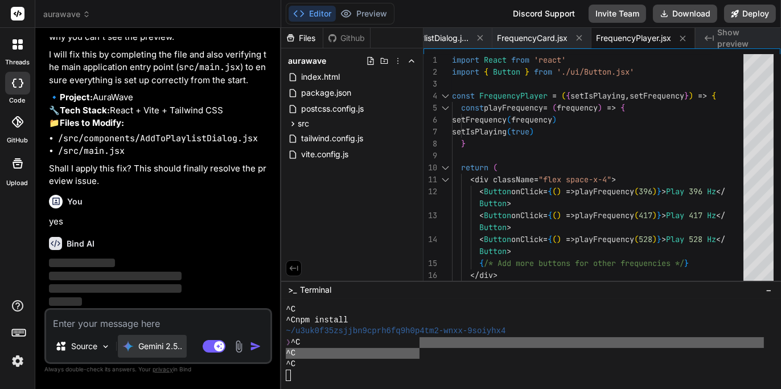
click at [177, 349] on p "Gemini 2.5.." at bounding box center [160, 345] width 44 height 11
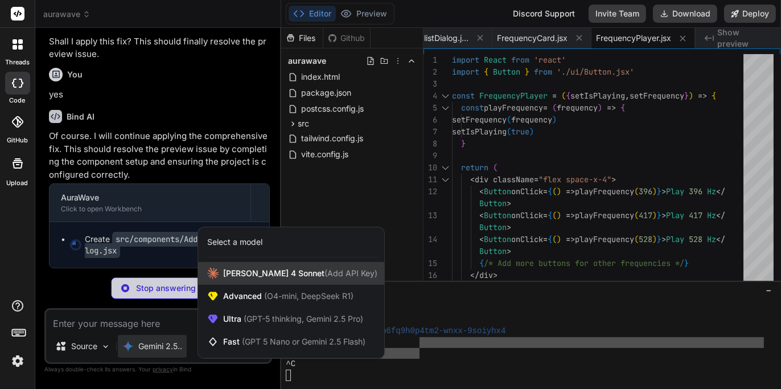
scroll to position [0, 868]
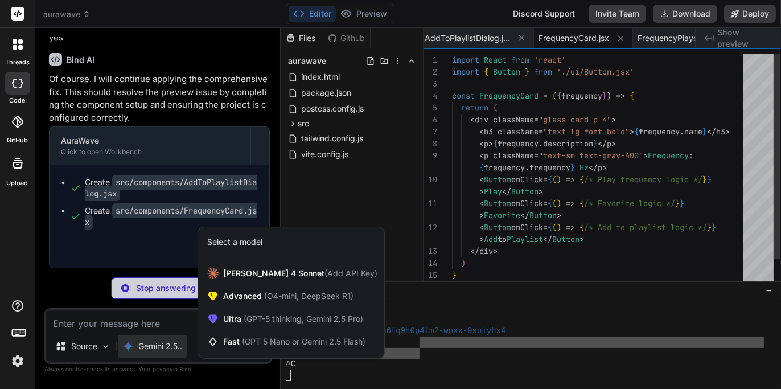
drag, startPoint x: 462, startPoint y: 366, endPoint x: 460, endPoint y: 360, distance: 6.5
click at [462, 364] on div at bounding box center [390, 194] width 781 height 389
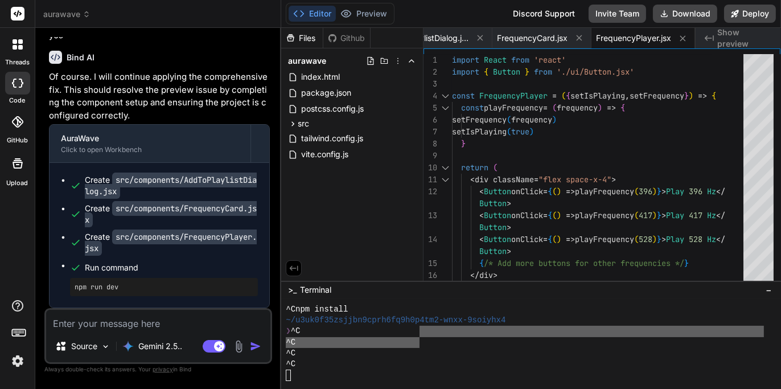
scroll to position [8187, 0]
click at [176, 350] on div "Gemini 2.5.." at bounding box center [152, 346] width 69 height 23
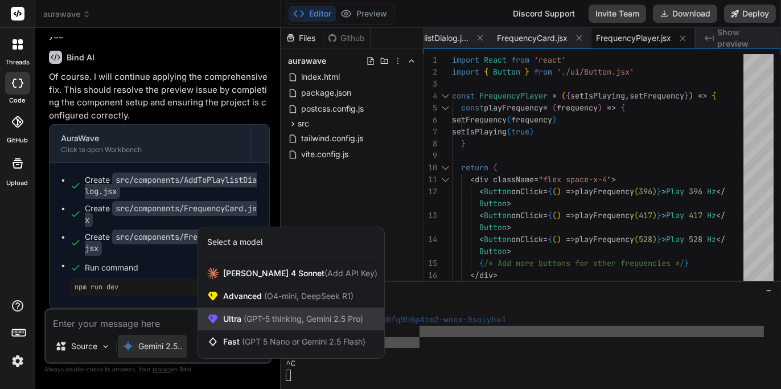
click at [292, 318] on span "(GPT-5 thinking, Gemini 2.5 Pro)" at bounding box center [302, 319] width 122 height 10
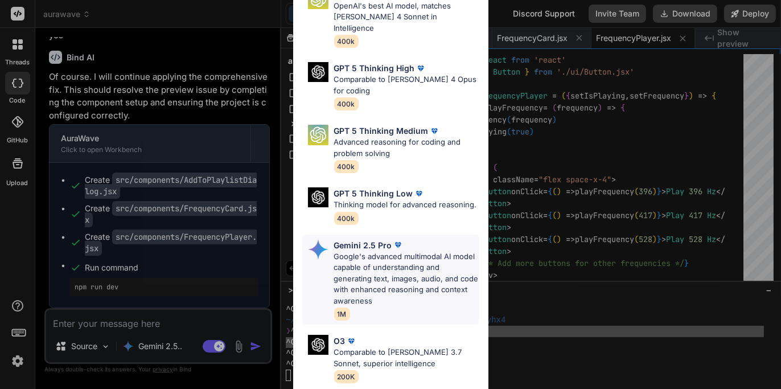
scroll to position [0, 0]
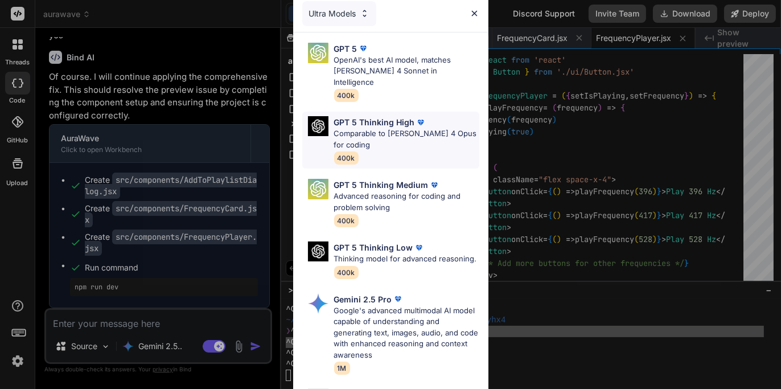
click at [367, 128] on p "Comparable to [PERSON_NAME] 4 Opus for coding" at bounding box center [406, 139] width 145 height 22
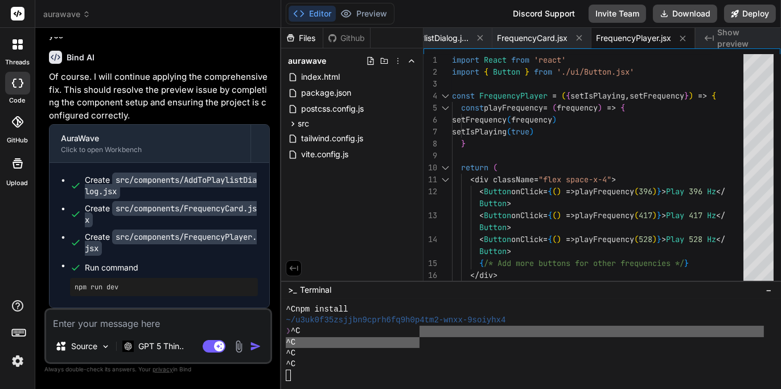
click at [257, 344] on img "button" at bounding box center [255, 345] width 11 height 11
click at [152, 323] on textarea at bounding box center [158, 320] width 224 height 20
click at [74, 322] on textarea "still lwon't let me preview" at bounding box center [158, 320] width 224 height 20
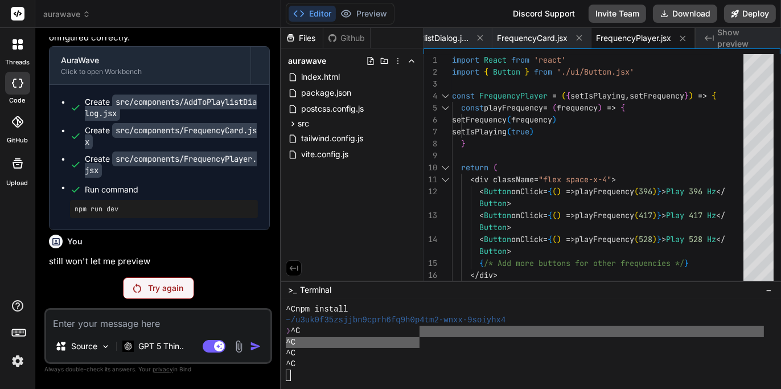
scroll to position [8265, 0]
click at [167, 282] on p "Try again" at bounding box center [165, 287] width 35 height 11
click at [182, 347] on p "GPT 5 Thin.." at bounding box center [161, 345] width 46 height 11
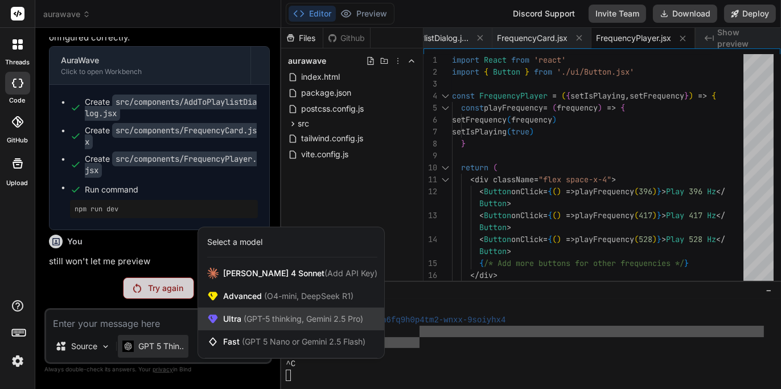
click at [282, 320] on span "(GPT-5 thinking, Gemini 2.5 Pro)" at bounding box center [302, 319] width 122 height 10
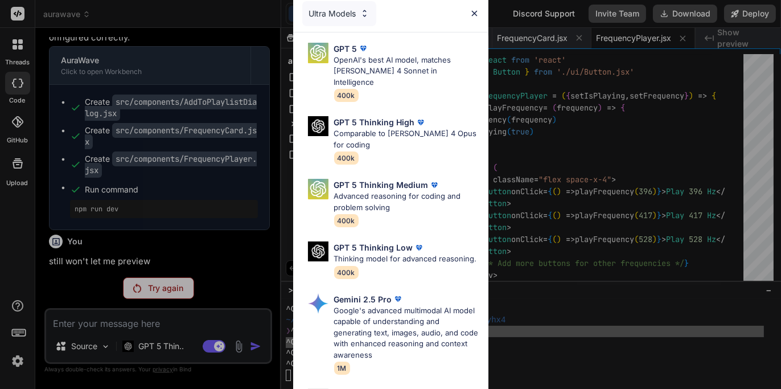
click at [175, 348] on div "Ultra Models GPT 5 OpenAI's best AI model, matches [PERSON_NAME] 4 Sonnet in In…" at bounding box center [390, 194] width 781 height 389
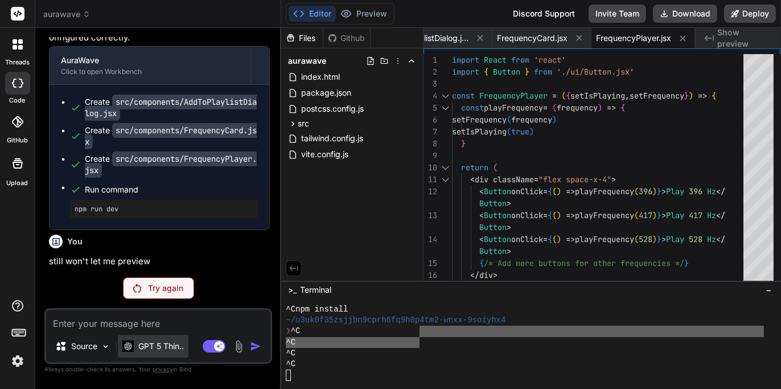
click at [176, 348] on p "GPT 5 Thin.." at bounding box center [161, 345] width 46 height 11
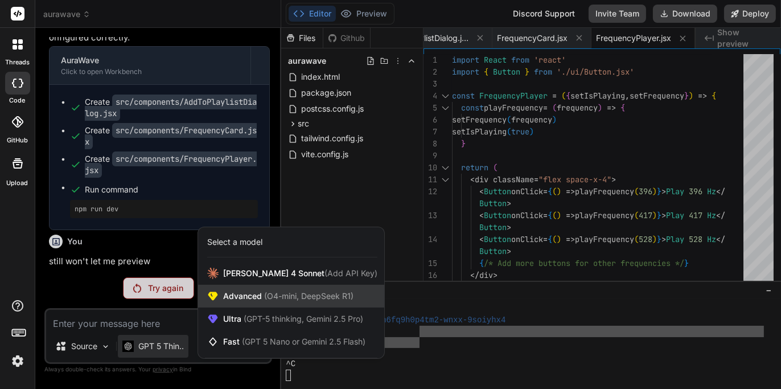
click at [254, 299] on span "Advanced (O4-mini, DeepSeek R1)" at bounding box center [288, 295] width 130 height 11
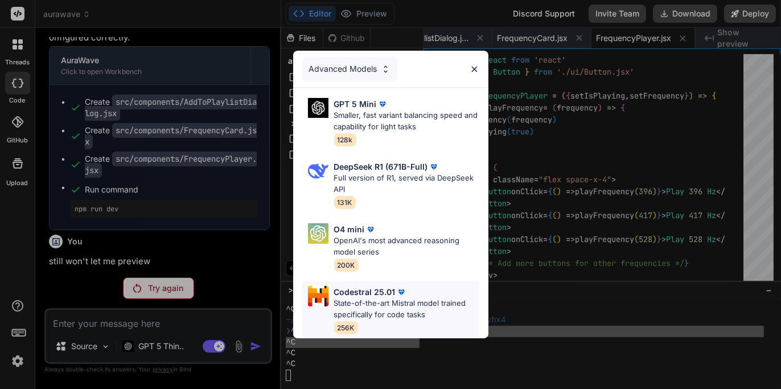
click at [367, 306] on p "State-of-the-art Mistral model trained specifically for code tasks" at bounding box center [406, 309] width 145 height 22
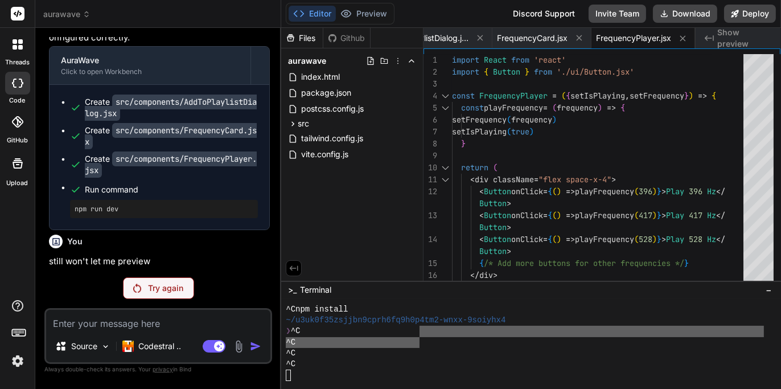
click at [153, 286] on p "Try again" at bounding box center [165, 287] width 35 height 11
click at [167, 343] on p "Codestral .." at bounding box center [159, 345] width 43 height 11
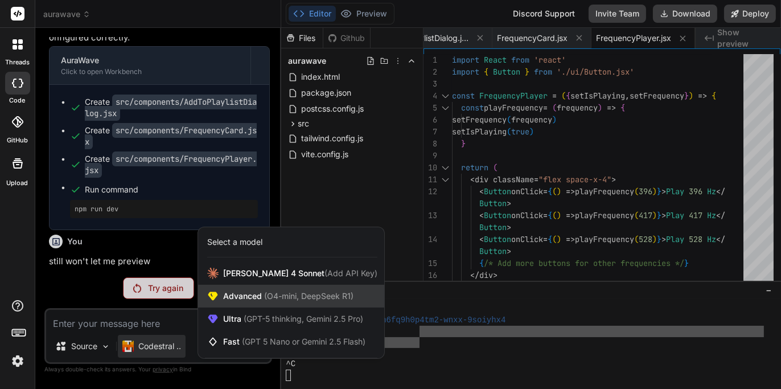
click at [249, 298] on span "Advanced (O4-mini, DeepSeek R1)" at bounding box center [288, 295] width 130 height 11
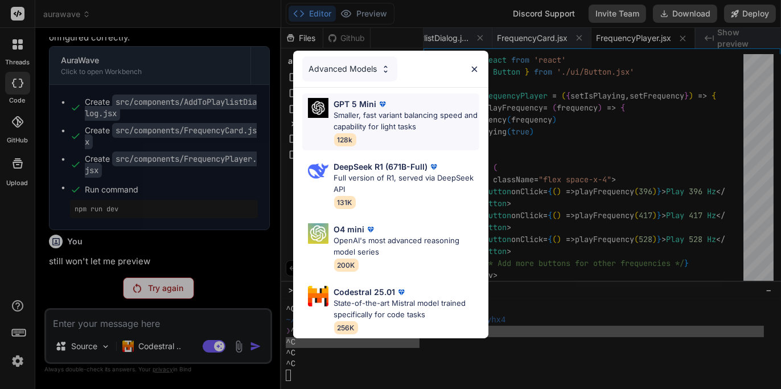
click at [390, 118] on p "Smaller, fast variant balancing speed and capability for light tasks" at bounding box center [406, 121] width 145 height 22
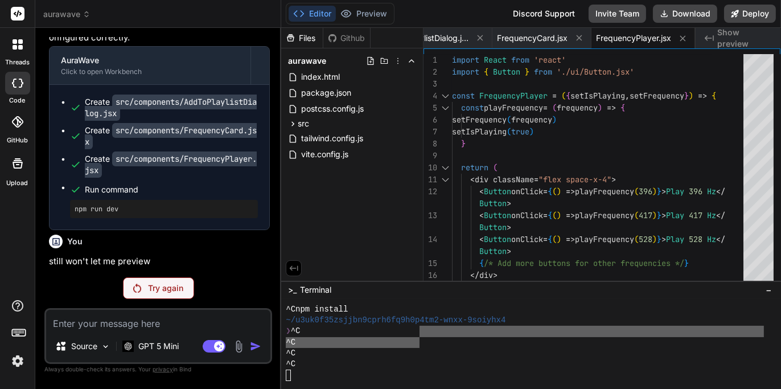
click at [169, 290] on p "Try again" at bounding box center [165, 287] width 35 height 11
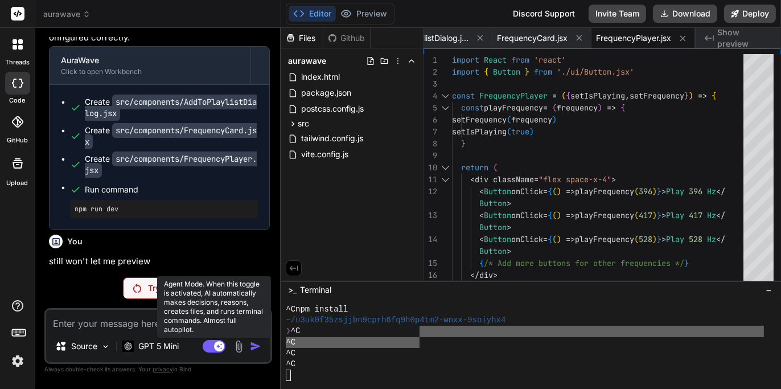
click at [216, 348] on rect at bounding box center [219, 346] width 10 height 10
click at [217, 346] on rect at bounding box center [214, 346] width 23 height 13
click at [217, 346] on icon at bounding box center [220, 346] width 6 height 6
click at [219, 346] on rect at bounding box center [214, 346] width 23 height 13
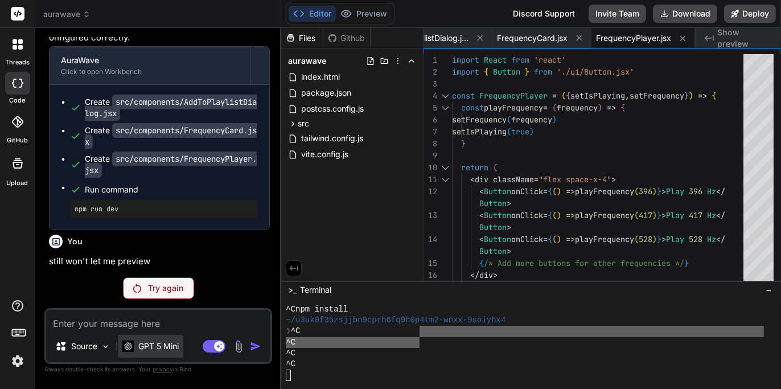
click at [155, 347] on p "GPT 5 Mini" at bounding box center [158, 345] width 40 height 11
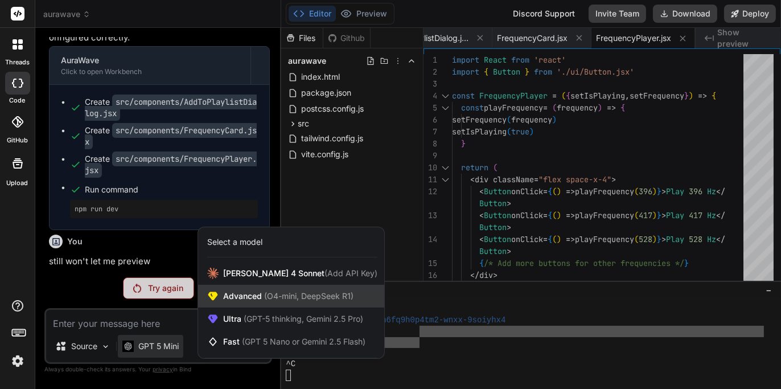
click at [294, 299] on span "(O4-mini, DeepSeek R1)" at bounding box center [308, 296] width 92 height 10
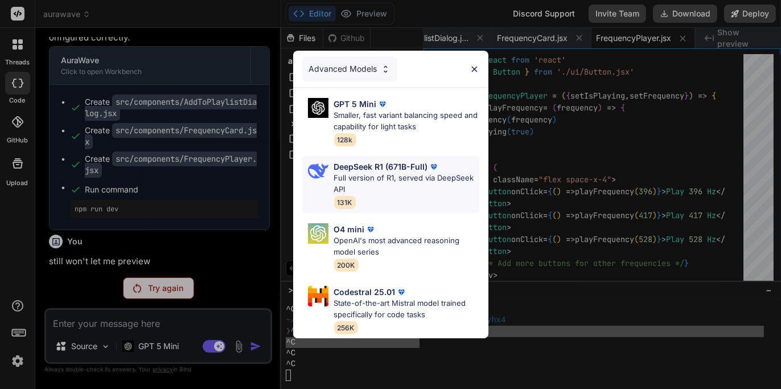
click at [398, 172] on p "Full version of R1, served via DeepSeek API" at bounding box center [406, 183] width 145 height 22
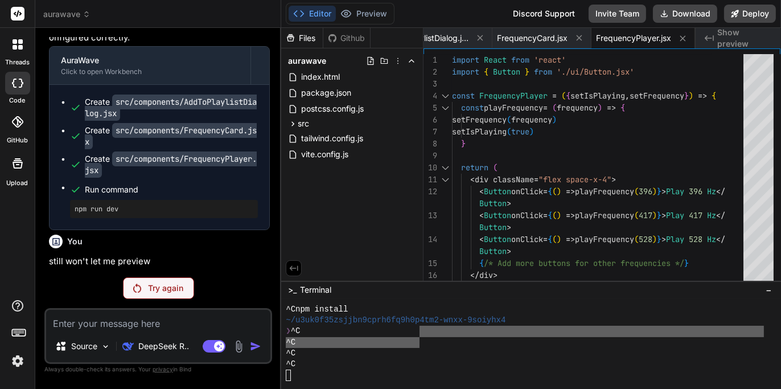
click at [170, 315] on textarea at bounding box center [158, 320] width 224 height 20
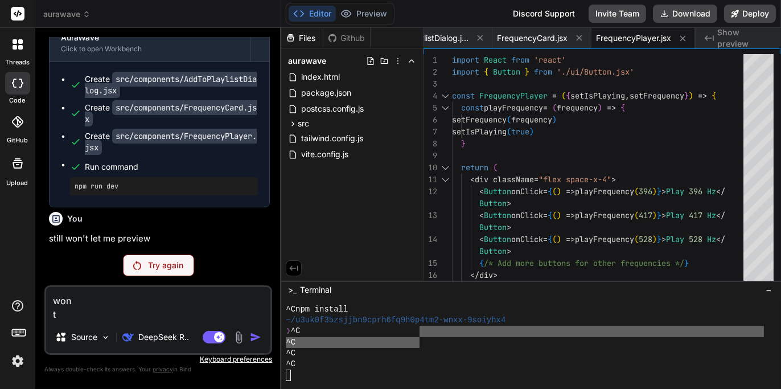
click at [185, 316] on textarea "won t" at bounding box center [158, 304] width 224 height 34
click at [190, 299] on textarea "won't let me preview" at bounding box center [158, 304] width 224 height 34
click at [161, 337] on p "DeepSeek R.." at bounding box center [163, 336] width 51 height 11
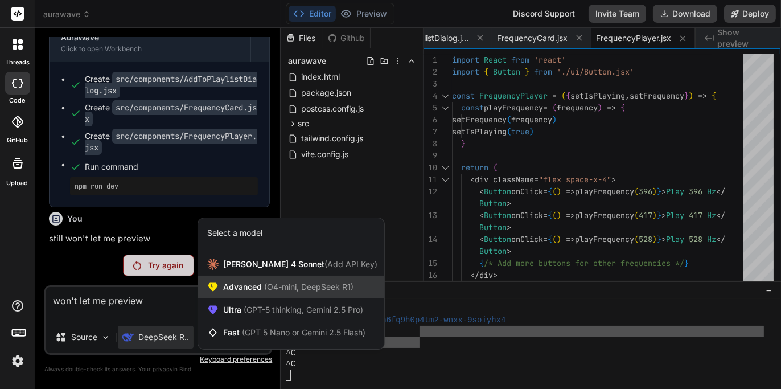
click at [258, 289] on span "Advanced (O4-mini, DeepSeek R1)" at bounding box center [288, 286] width 130 height 11
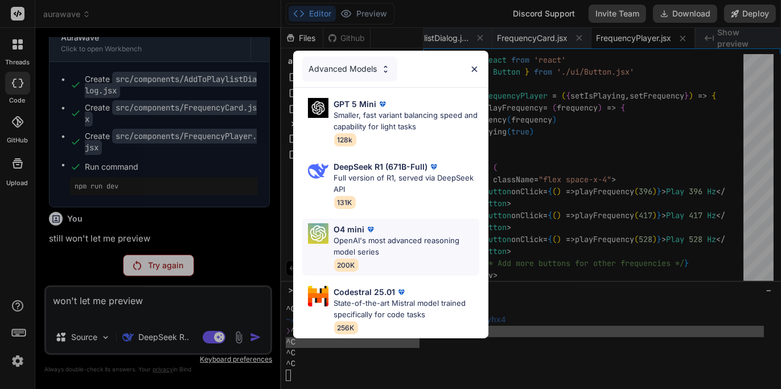
click at [371, 241] on p "OpenAI's most advanced reasoning model series" at bounding box center [406, 246] width 145 height 22
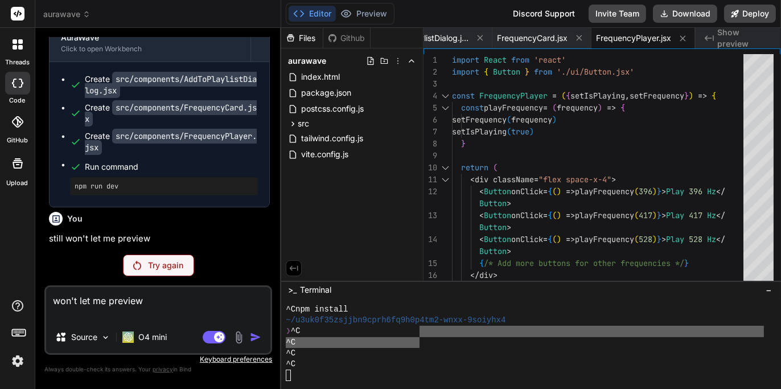
click at [169, 262] on p "Try again" at bounding box center [165, 265] width 35 height 11
click at [56, 219] on icon at bounding box center [56, 219] width 10 height 10
click at [152, 340] on p "O4 mini" at bounding box center [152, 336] width 28 height 11
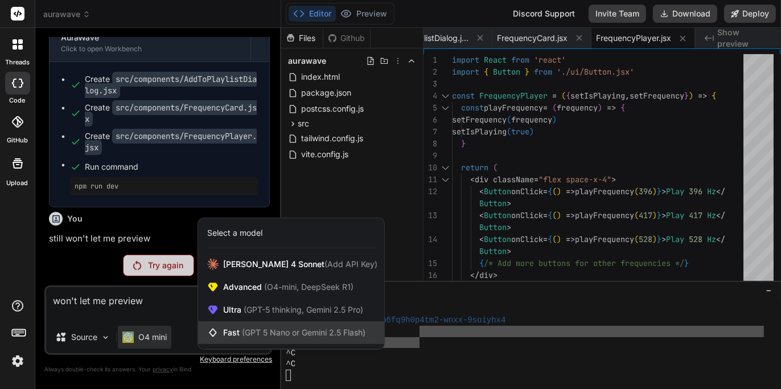
click at [247, 330] on span "(GPT 5 Nano or Gemini 2.5 Flash)" at bounding box center [303, 332] width 123 height 10
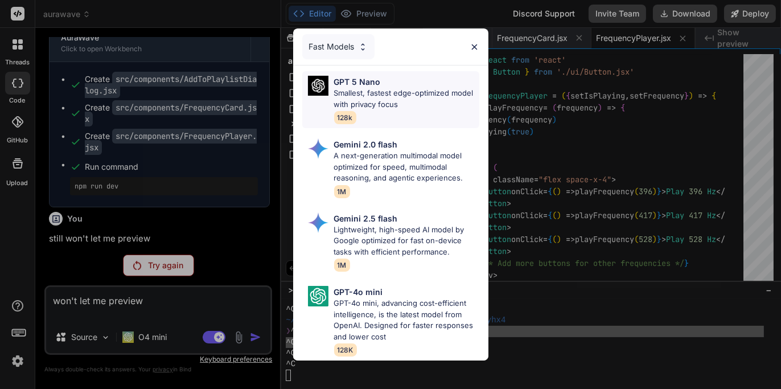
click at [413, 88] on p "Smallest, fastest edge-optimized model with privacy focus" at bounding box center [406, 99] width 145 height 22
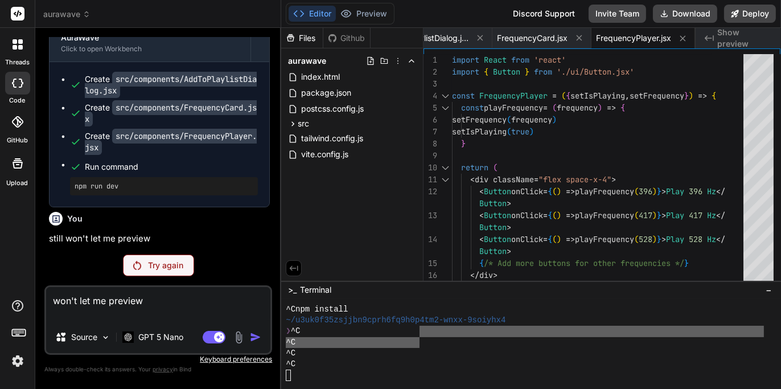
click at [162, 269] on p "Try again" at bounding box center [165, 265] width 35 height 11
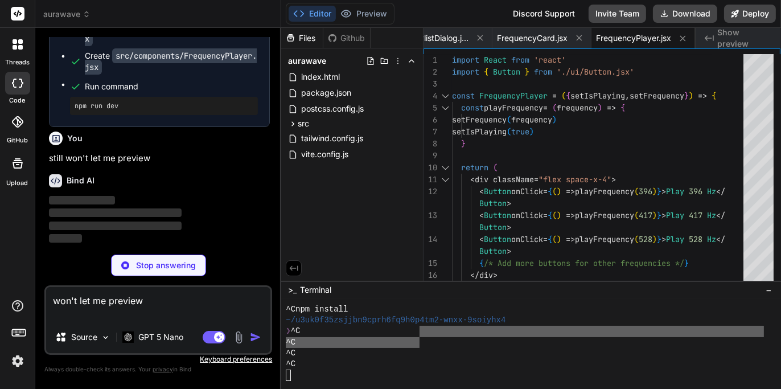
scroll to position [8367, 0]
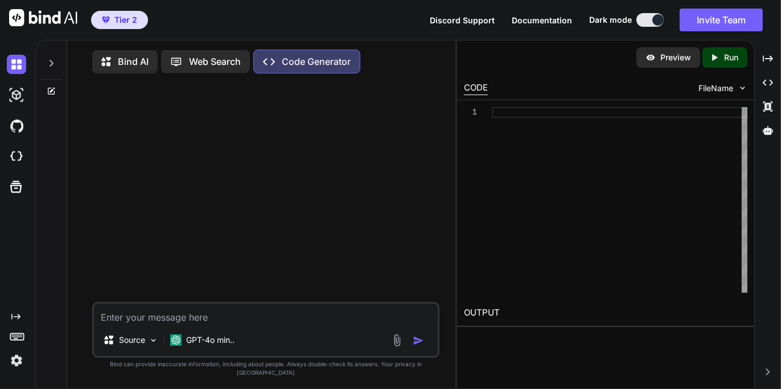
type textarea "x"
click at [20, 359] on img at bounding box center [16, 360] width 19 height 19
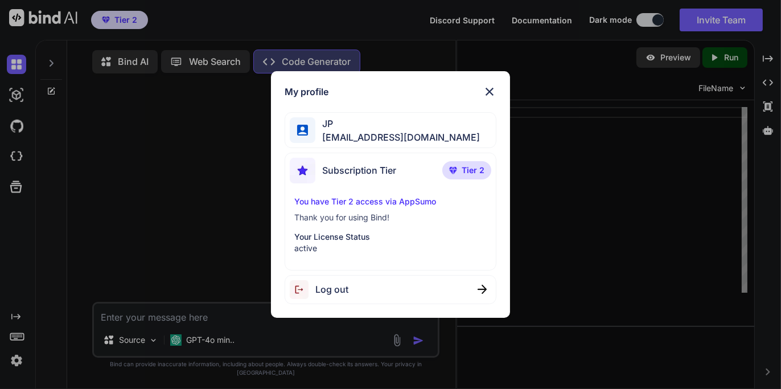
click at [491, 90] on img at bounding box center [490, 92] width 14 height 14
